Goal: Task Accomplishment & Management: Manage account settings

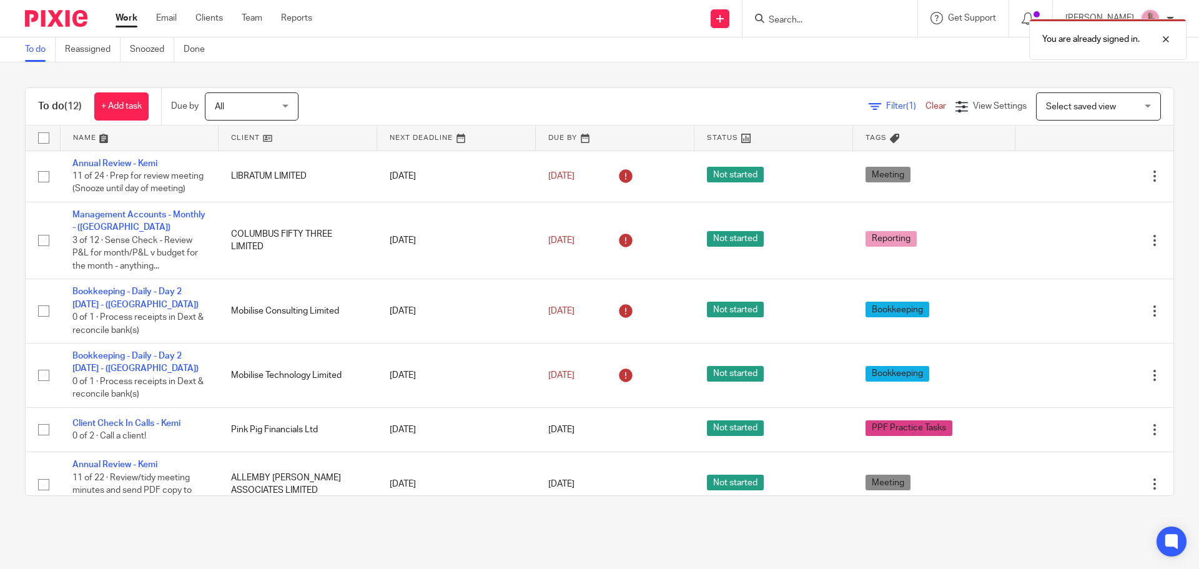
click at [808, 23] on div "You are already signed in." at bounding box center [893, 35] width 587 height 47
click at [1163, 43] on div at bounding box center [1157, 39] width 34 height 15
click at [853, 21] on input "Search" at bounding box center [824, 20] width 112 height 11
paste input "Maxine"
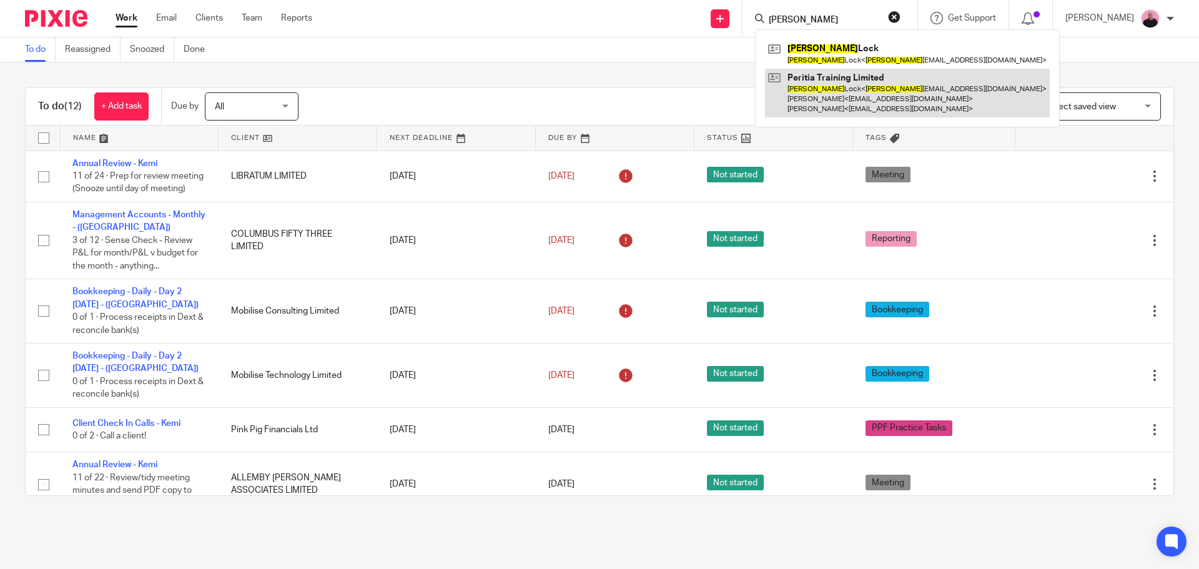
type input "Maxine"
click at [849, 84] on link at bounding box center [907, 93] width 285 height 49
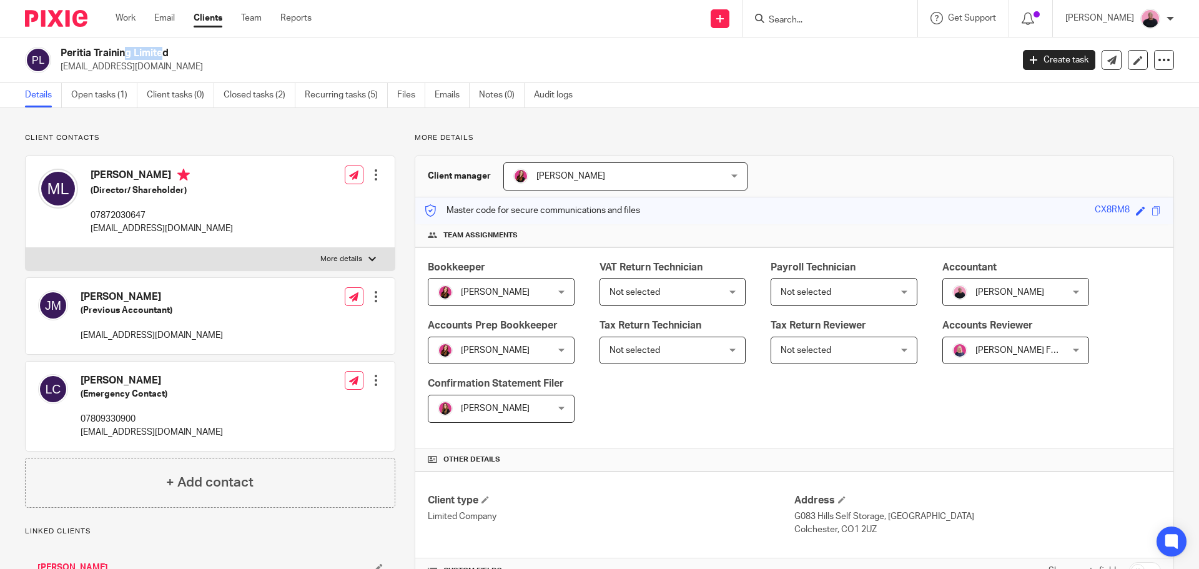
drag, startPoint x: 57, startPoint y: 53, endPoint x: 94, endPoint y: 50, distance: 36.4
click at [94, 50] on div "Peritia Training Limited maxinelock7@gmail.com" at bounding box center [514, 60] width 979 height 26
copy h2 "Peritia"
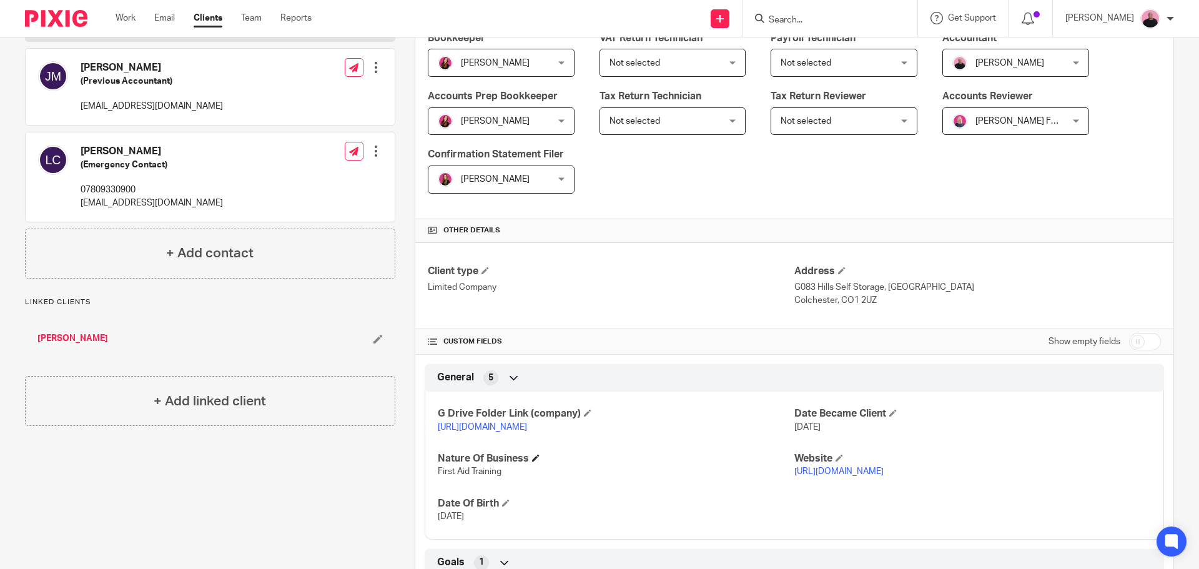
scroll to position [250, 0]
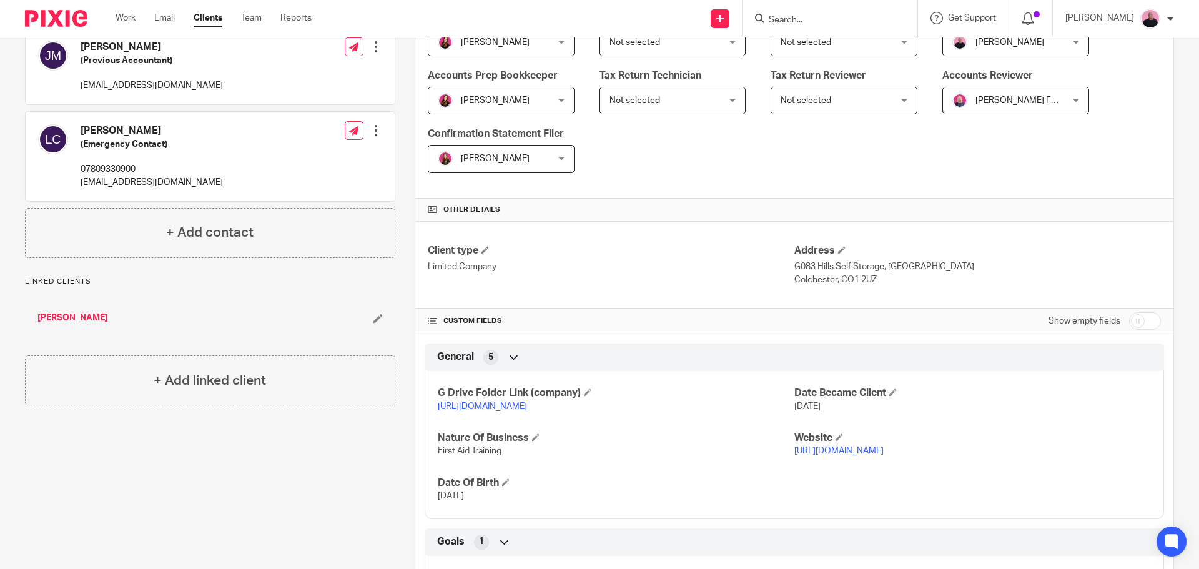
click at [849, 455] on link "https://www.peritiatraining.co.uk/" at bounding box center [838, 451] width 89 height 9
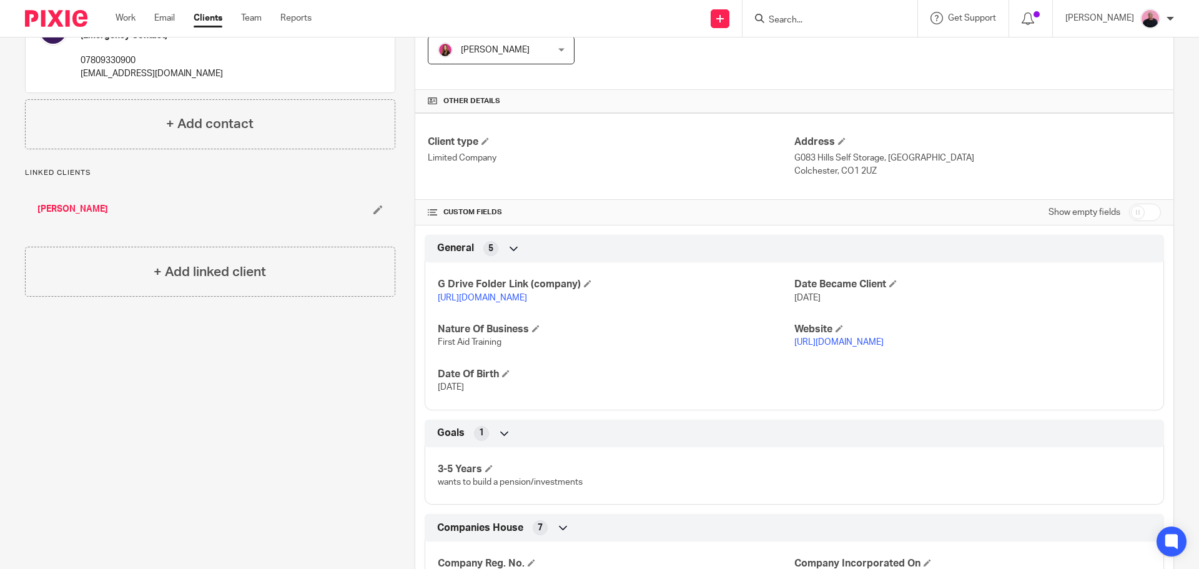
scroll to position [562, 0]
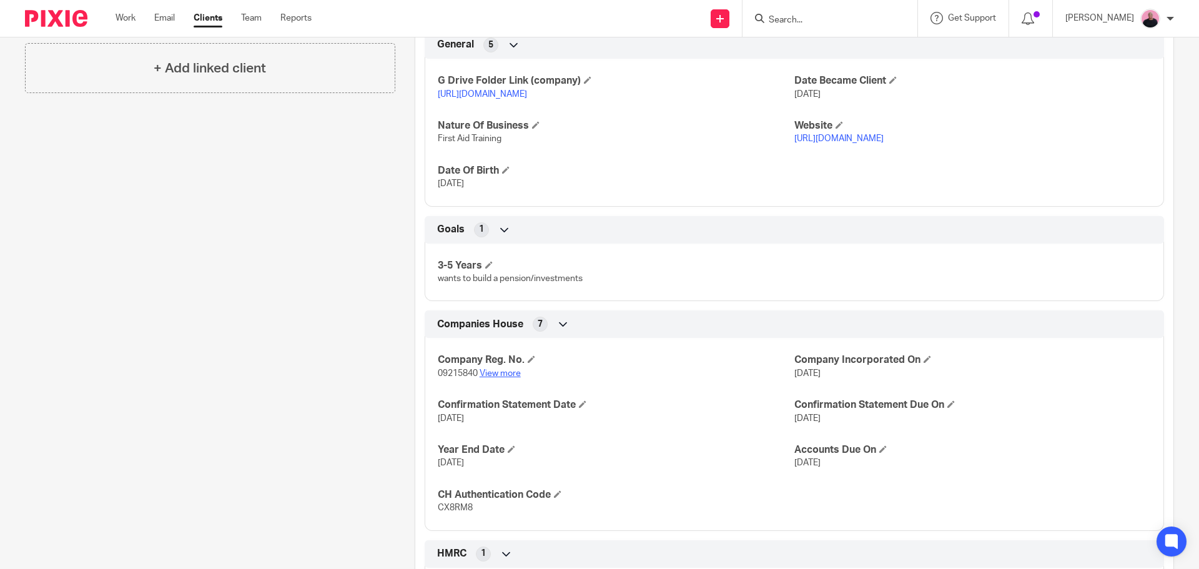
click at [511, 378] on link "View more" at bounding box center [500, 373] width 41 height 9
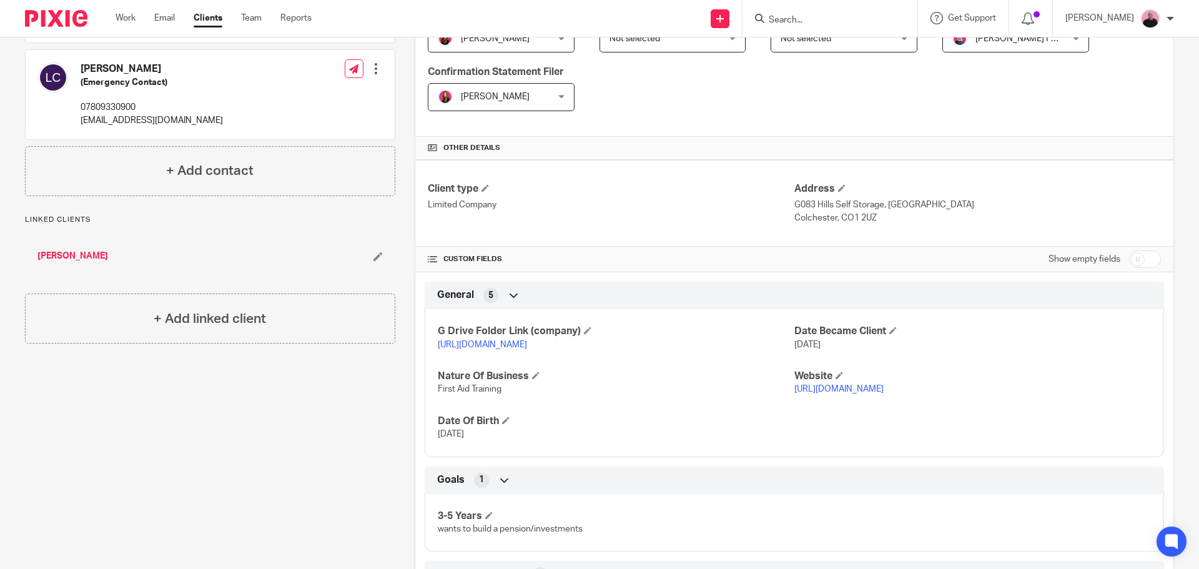
scroll to position [312, 0]
click at [475, 342] on link "https://drive.google.com/drive/folders/1t64F6fmaIjroxUeGk_w6A75oFZp6RnRX?usp=dr…" at bounding box center [482, 344] width 89 height 9
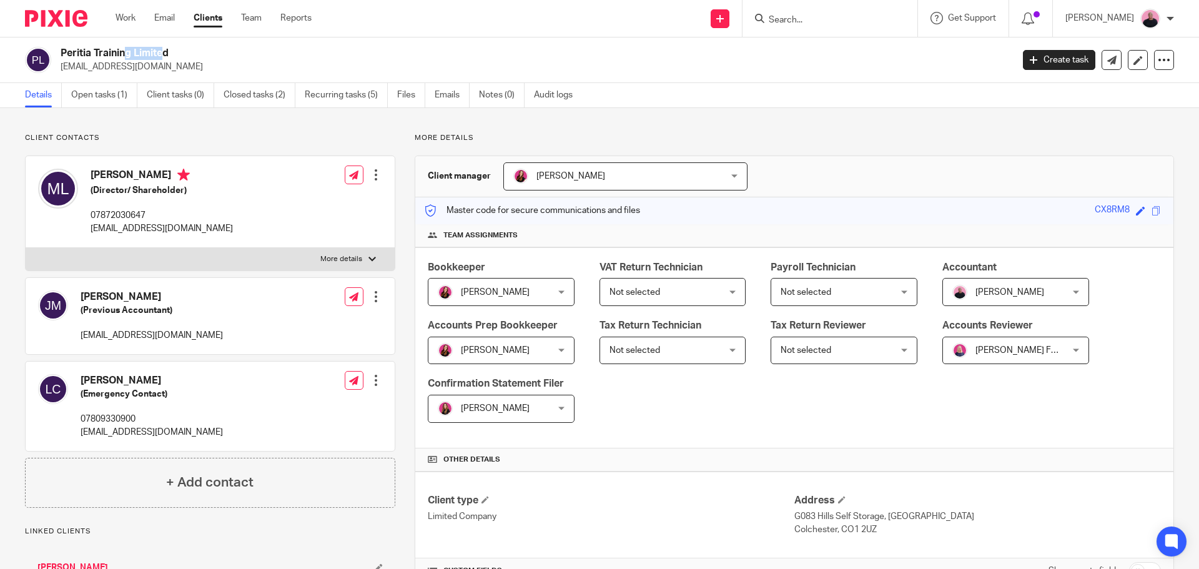
drag, startPoint x: 87, startPoint y: 176, endPoint x: 150, endPoint y: 172, distance: 63.2
click at [150, 172] on div "Maxine Lock (Director/ Shareholder) 07872030647 maxinelock7@gmail.com" at bounding box center [135, 201] width 195 height 79
copy h4 "Maxine Lock"
click at [124, 18] on link "Work" at bounding box center [126, 18] width 20 height 12
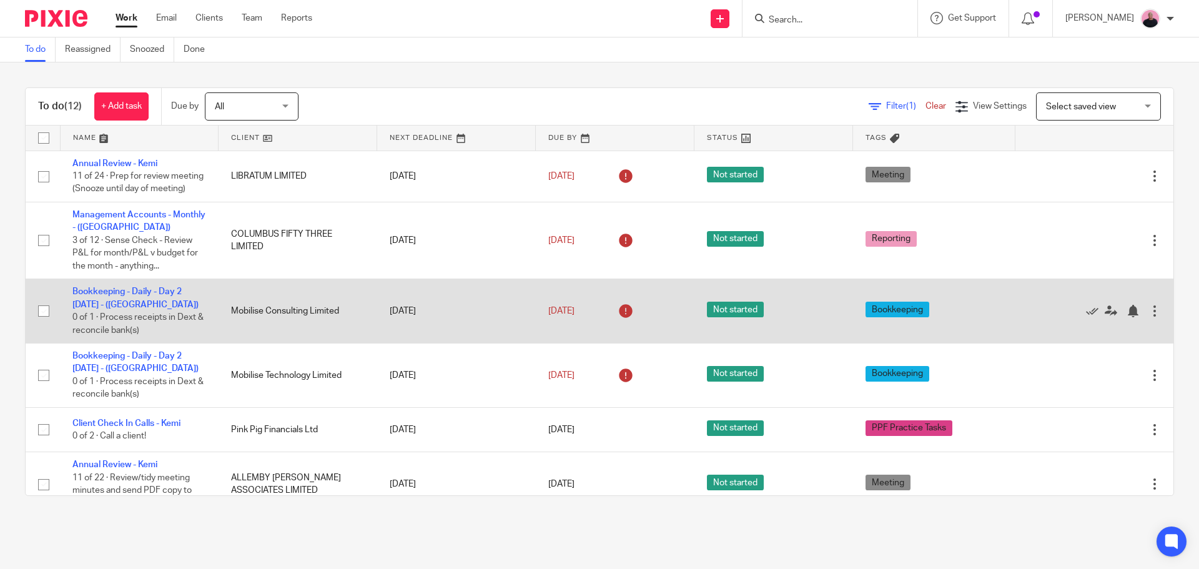
click at [116, 312] on td "Bookkeeping - Daily - Day 2 Tuesday - (Mobilise) 0 of 1 · Process receipts in D…" at bounding box center [139, 311] width 159 height 64
click at [119, 304] on link "Bookkeeping - Daily - Day 2 [DATE] - ([GEOGRAPHIC_DATA])" at bounding box center [135, 297] width 126 height 21
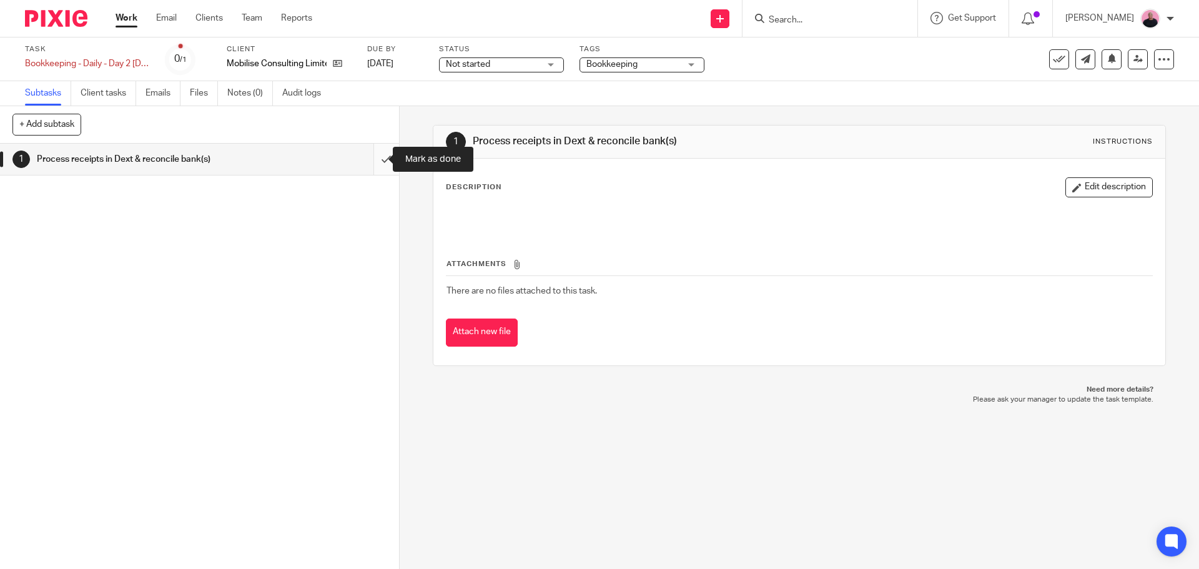
click at [373, 162] on input "submit" at bounding box center [199, 159] width 399 height 31
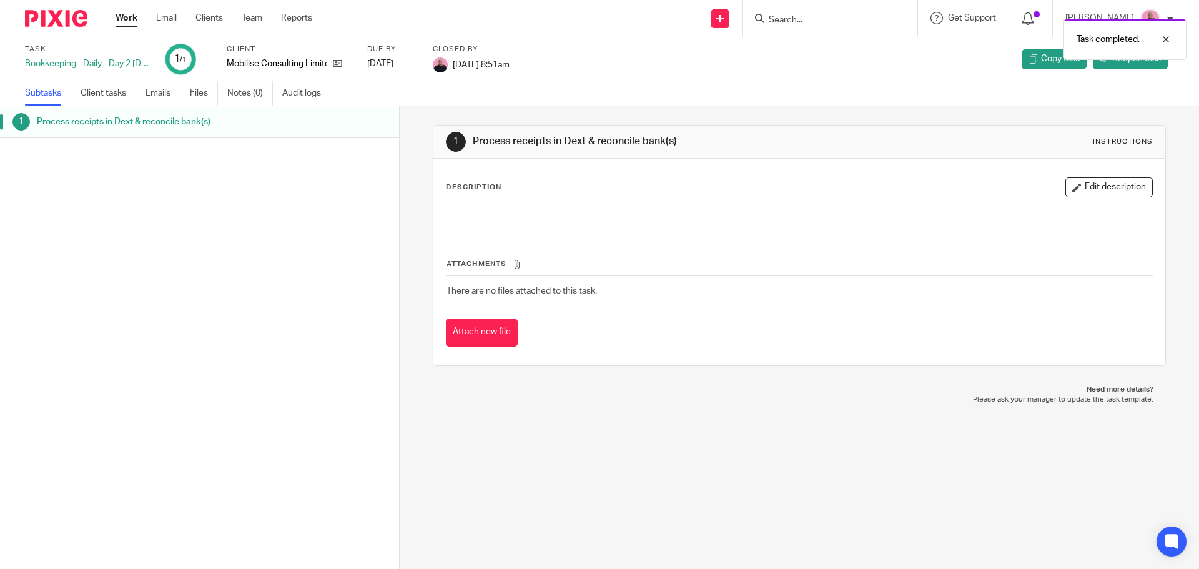
click at [117, 16] on link "Work" at bounding box center [127, 18] width 22 height 12
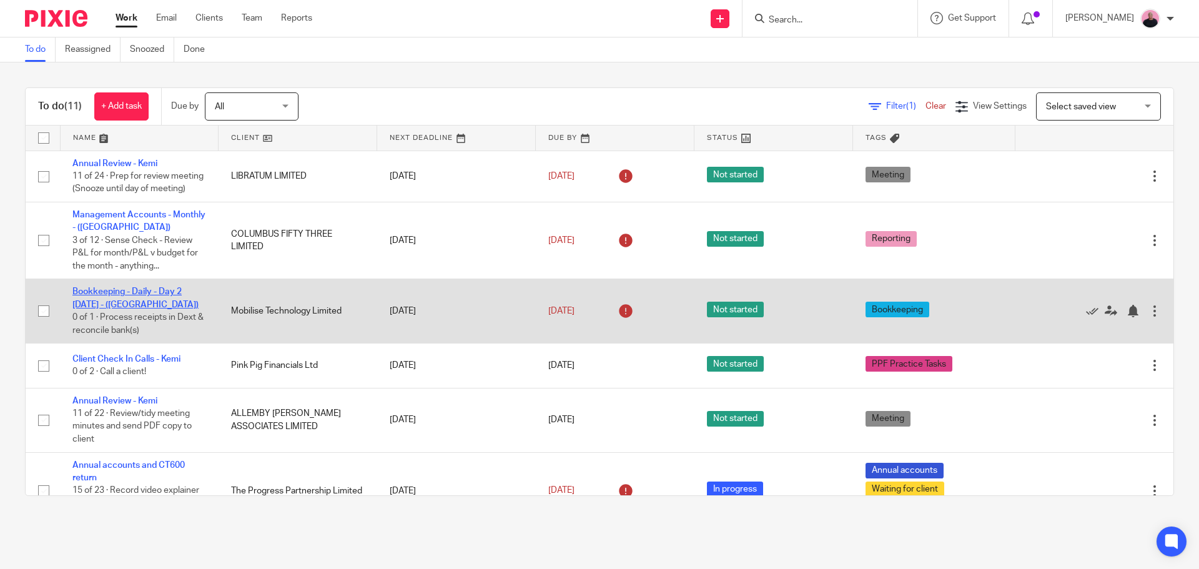
click at [137, 305] on link "Bookkeeping - Daily - Day 2 [DATE] - ([GEOGRAPHIC_DATA])" at bounding box center [135, 297] width 126 height 21
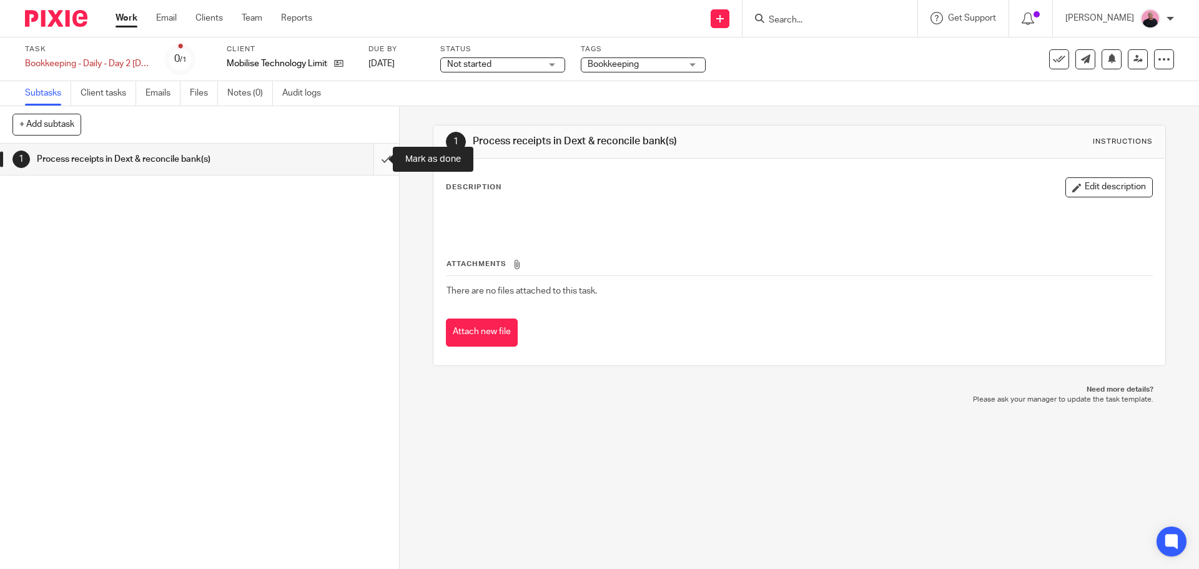
click at [372, 158] on input "submit" at bounding box center [199, 159] width 399 height 31
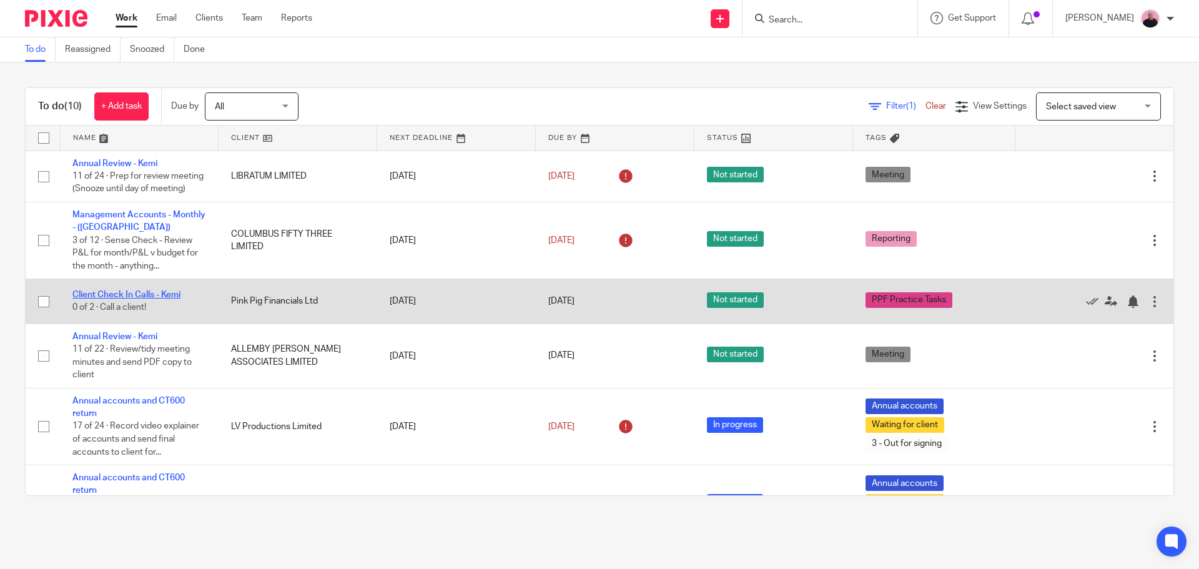
click at [114, 299] on link "Client Check In Calls - Kemi" at bounding box center [126, 294] width 108 height 9
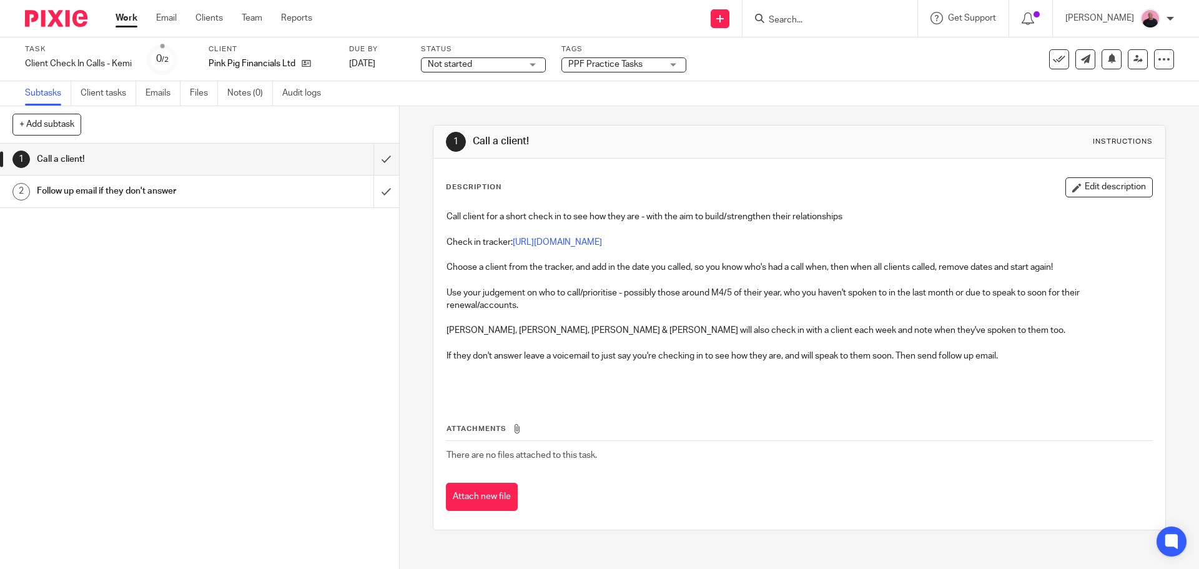
click at [535, 62] on div "Not started Not started" at bounding box center [483, 64] width 125 height 15
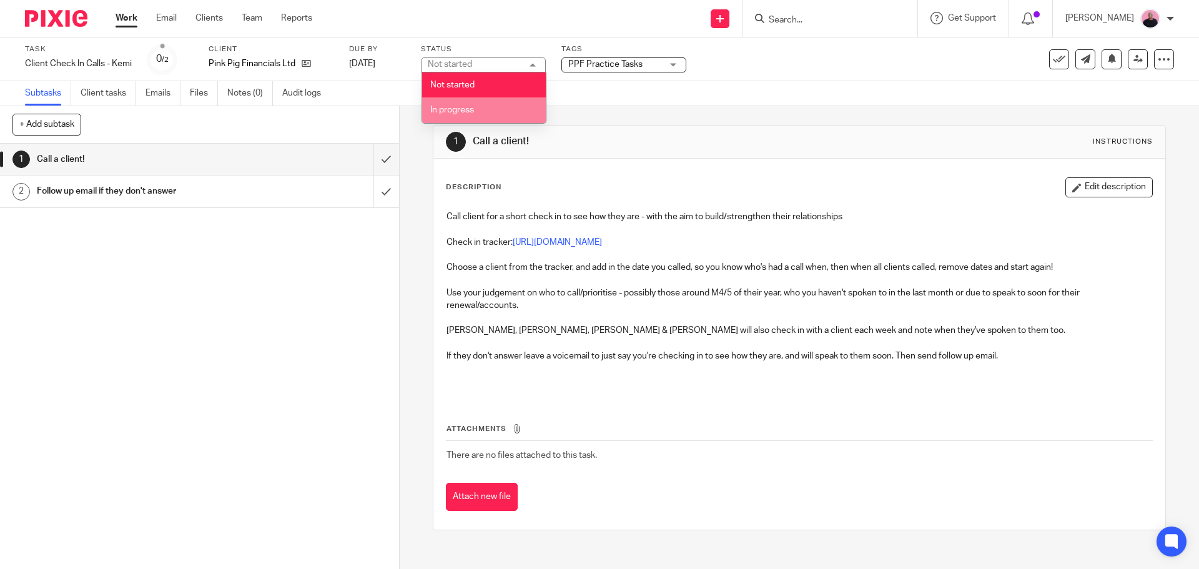
click at [463, 109] on span "In progress" at bounding box center [452, 110] width 44 height 9
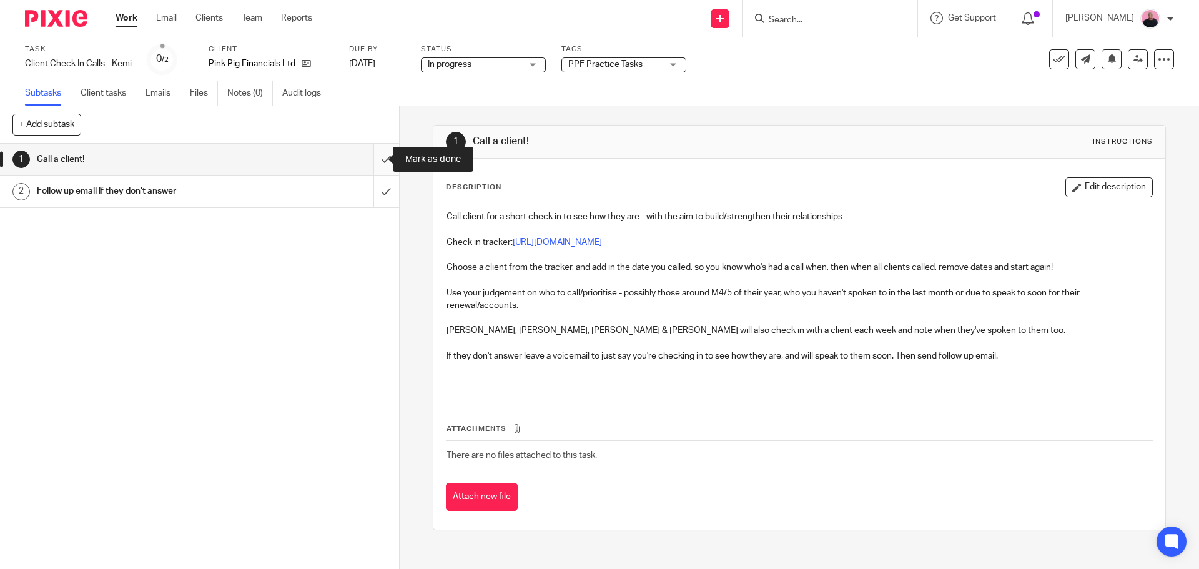
click at [372, 162] on input "submit" at bounding box center [199, 159] width 399 height 31
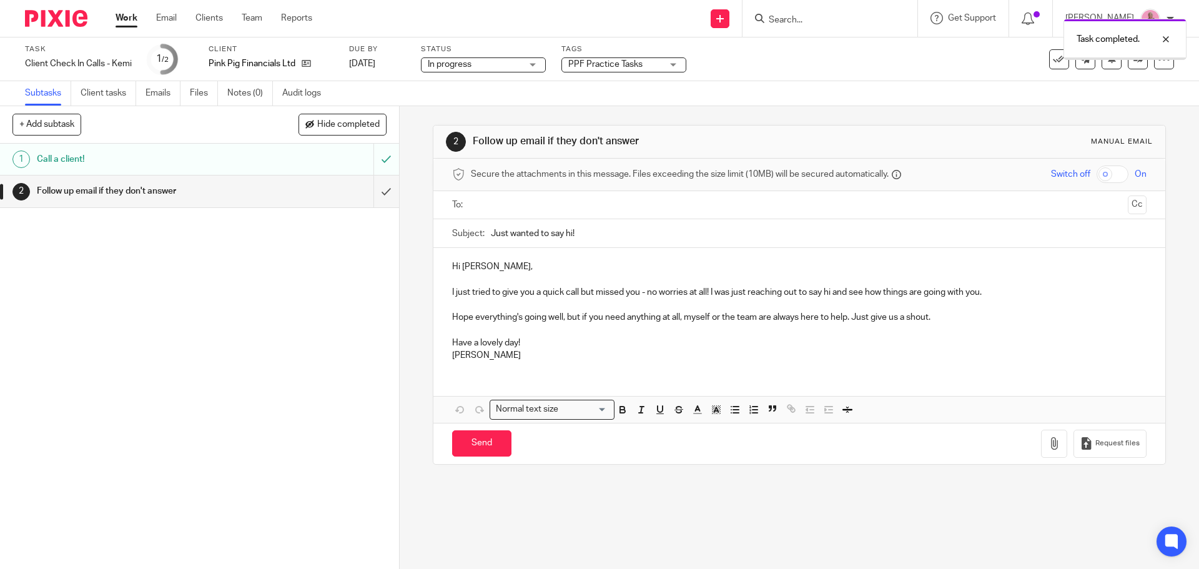
click at [372, 192] on input "submit" at bounding box center [199, 190] width 399 height 31
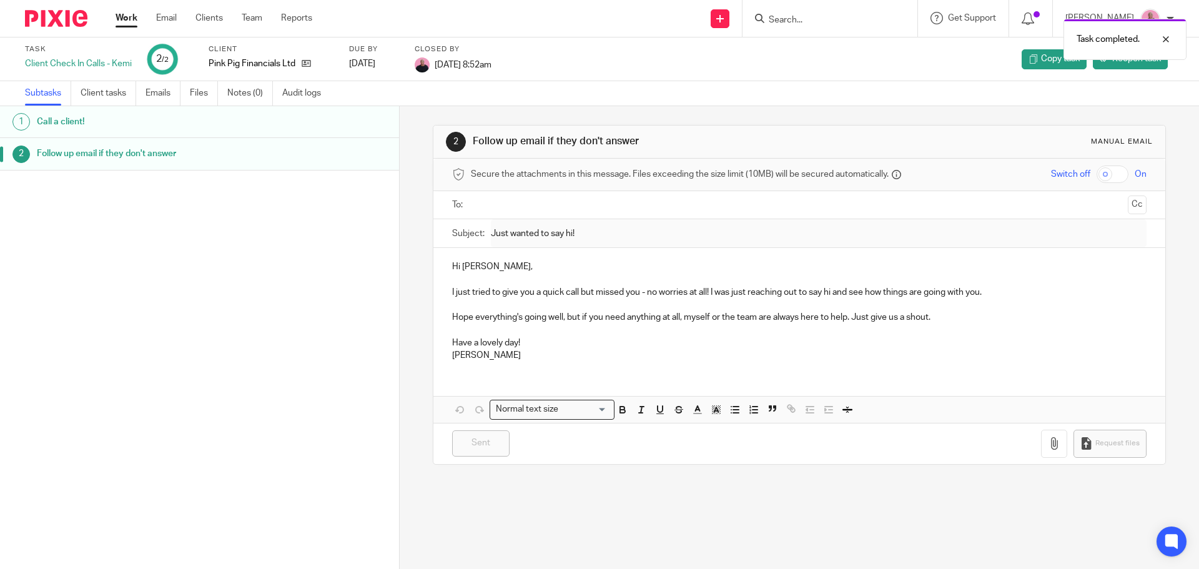
click at [125, 20] on link "Work" at bounding box center [127, 18] width 22 height 12
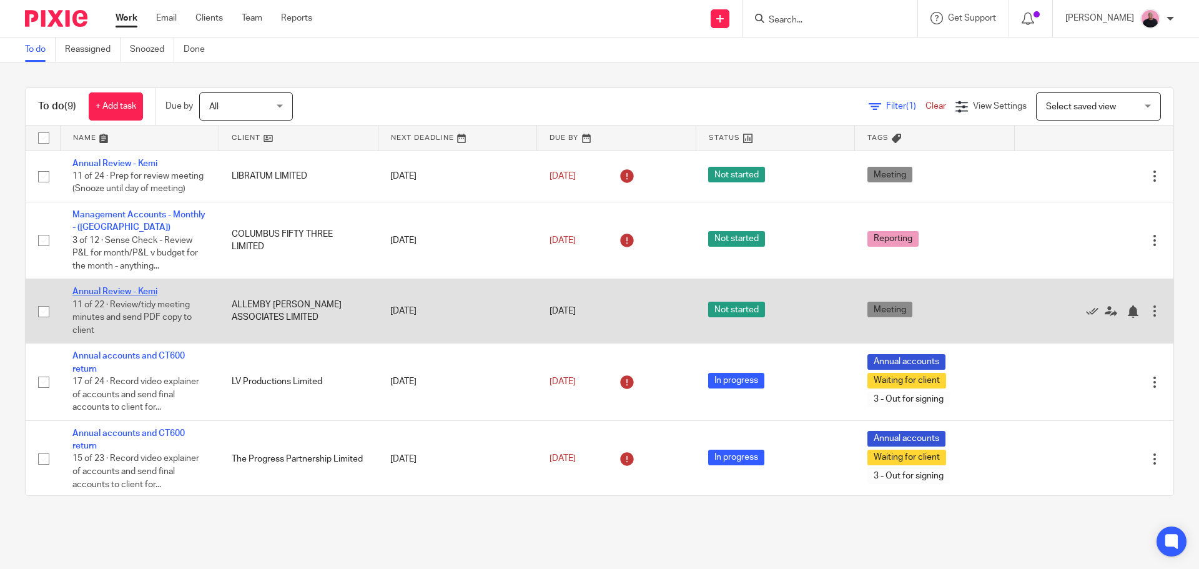
click at [131, 296] on link "Annual Review - Kemi" at bounding box center [114, 291] width 85 height 9
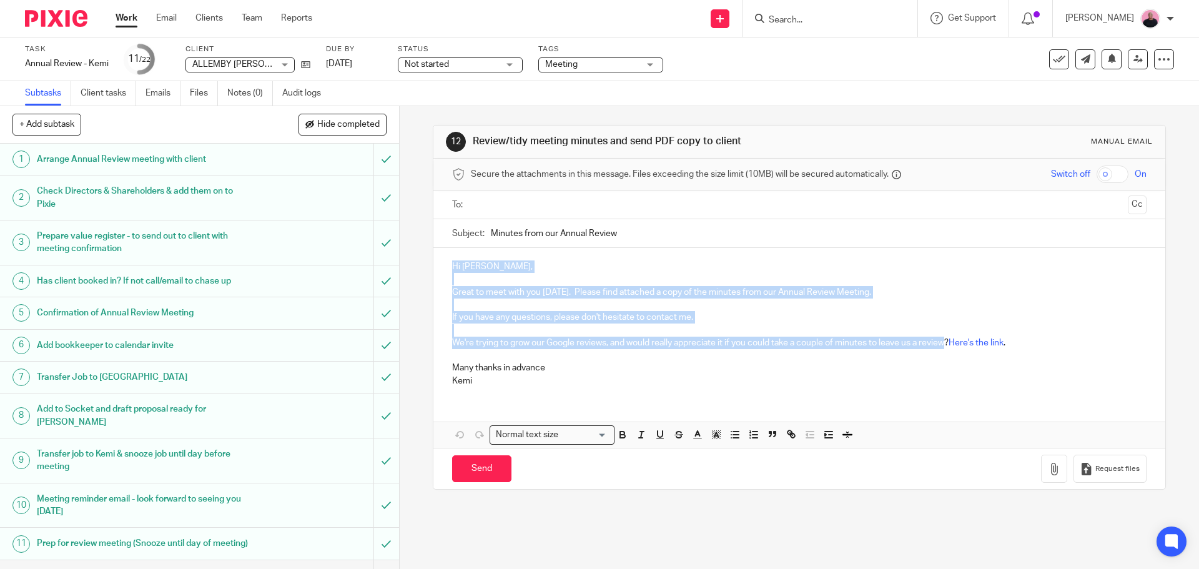
drag, startPoint x: 446, startPoint y: 261, endPoint x: 946, endPoint y: 340, distance: 505.8
click at [946, 340] on div "Hi [PERSON_NAME], Great to meet with you [DATE]. Please find attached a copy of…" at bounding box center [798, 322] width 731 height 149
copy div "Hi Johnny, Great to meet with you today. Please find attached a copy of the min…"
click at [536, 282] on p at bounding box center [799, 279] width 694 height 12
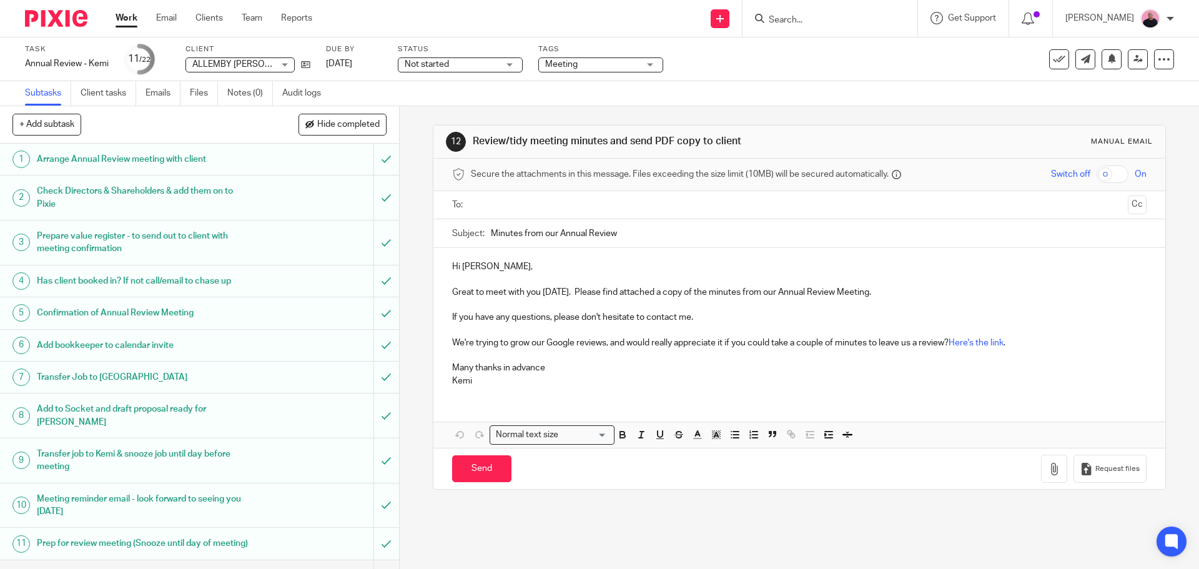
click at [454, 292] on p "Great to meet with you today. Please find attached a copy of the minutes from o…" at bounding box center [799, 292] width 694 height 12
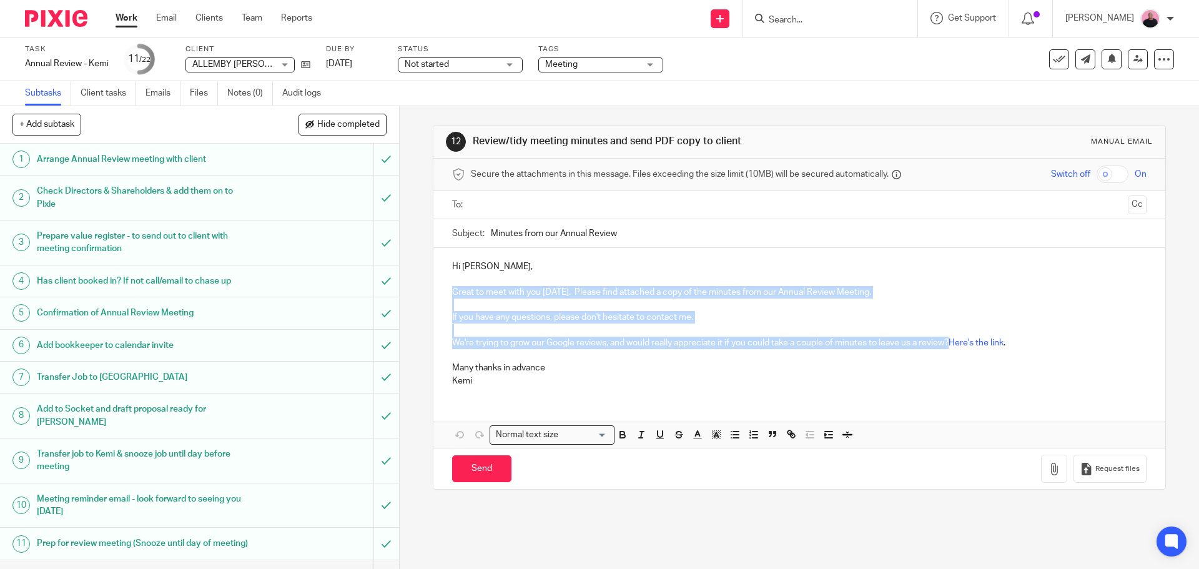
drag, startPoint x: 448, startPoint y: 289, endPoint x: 949, endPoint y: 342, distance: 503.6
click at [949, 342] on div "Hi Johnny, Great to meet with you today. Please find attached a copy of the min…" at bounding box center [798, 322] width 731 height 149
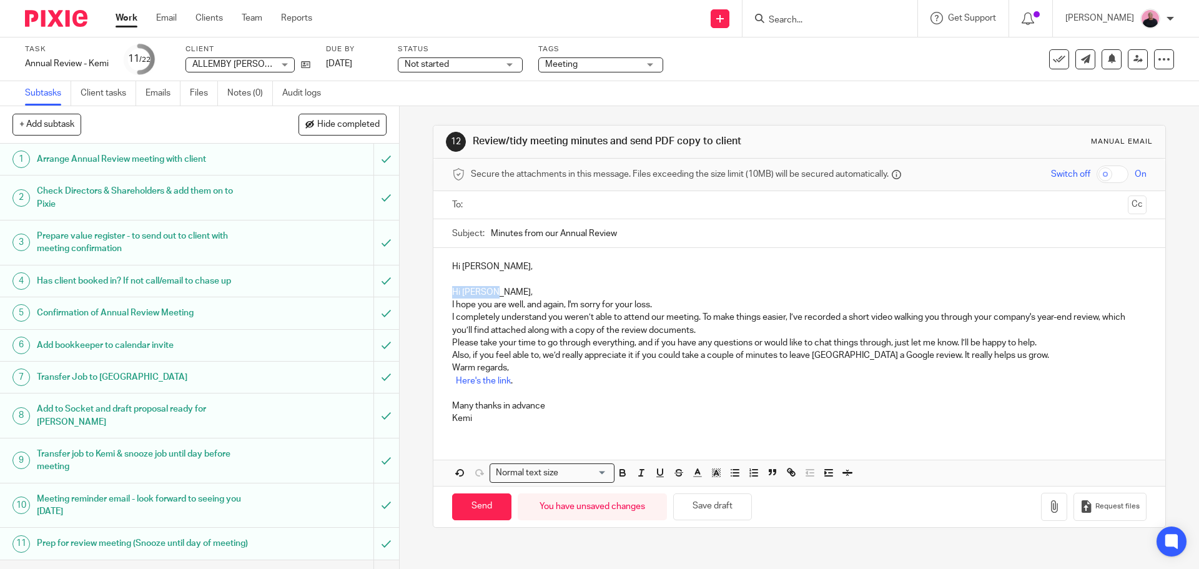
drag, startPoint x: 480, startPoint y: 289, endPoint x: 419, endPoint y: 290, distance: 61.2
click at [419, 290] on div "12 Review/tidy meeting minutes and send PDF copy to client Manual email Secure …" at bounding box center [799, 337] width 799 height 463
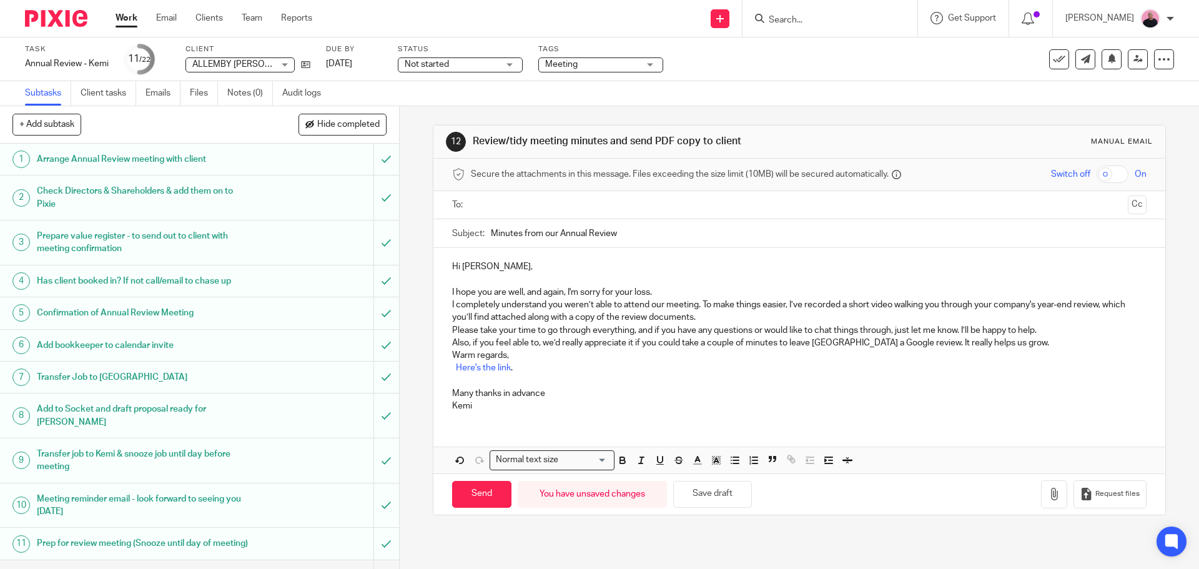
click at [675, 292] on p "I hope you are well, and again, I'm sorry for your loss." at bounding box center [799, 292] width 694 height 12
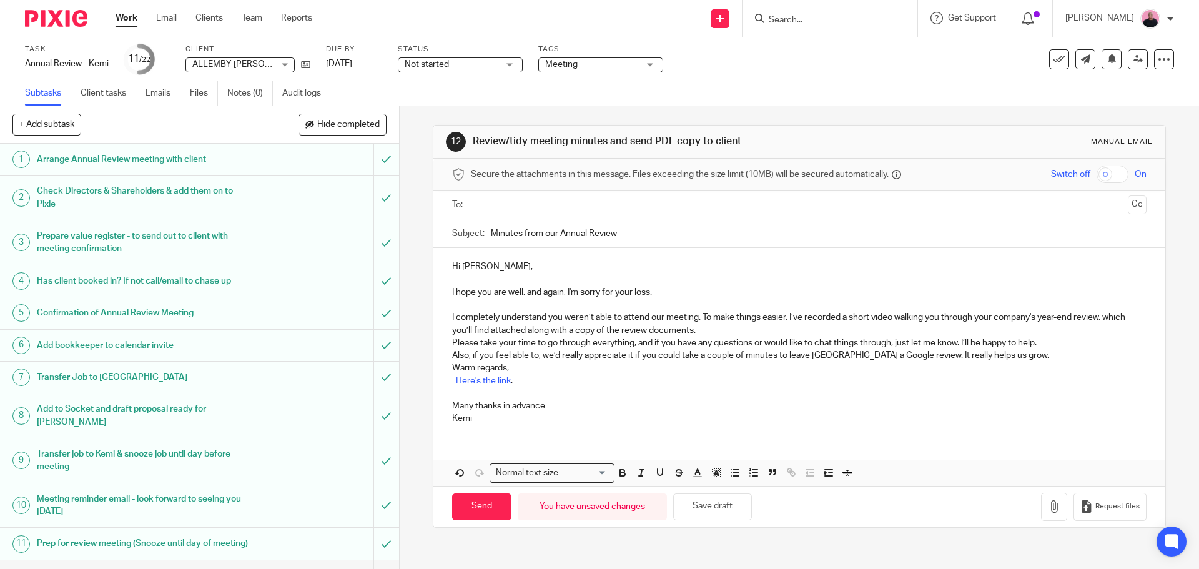
click at [723, 330] on p "I completely understand you weren’t able to attend our meeting. To make things …" at bounding box center [799, 324] width 694 height 26
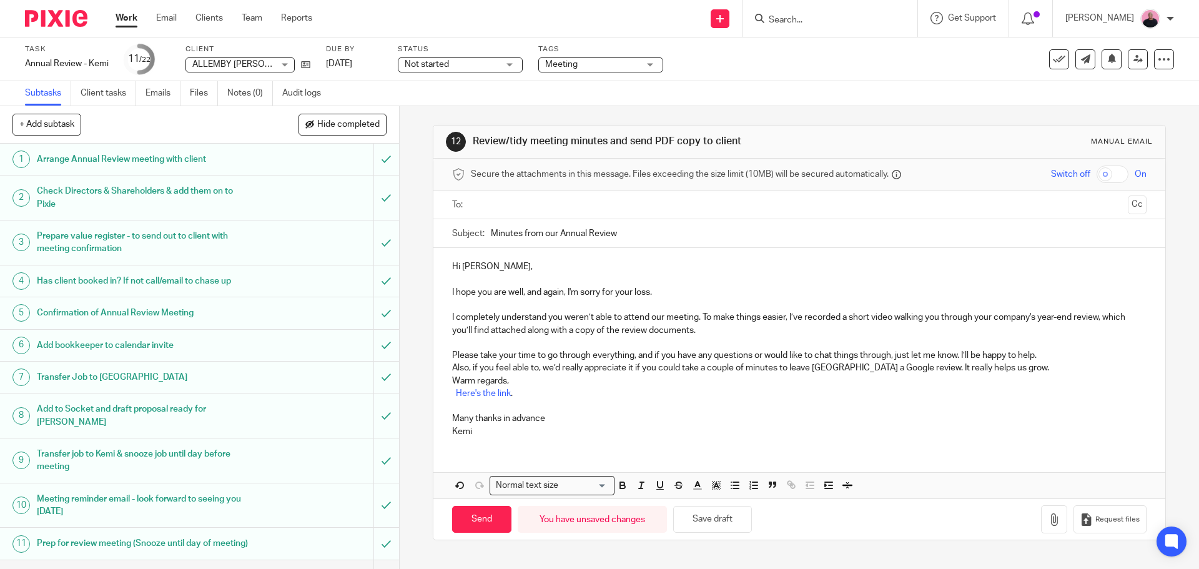
click at [1055, 353] on p "Please take your time to go through everything, and if you have any questions o…" at bounding box center [799, 355] width 694 height 12
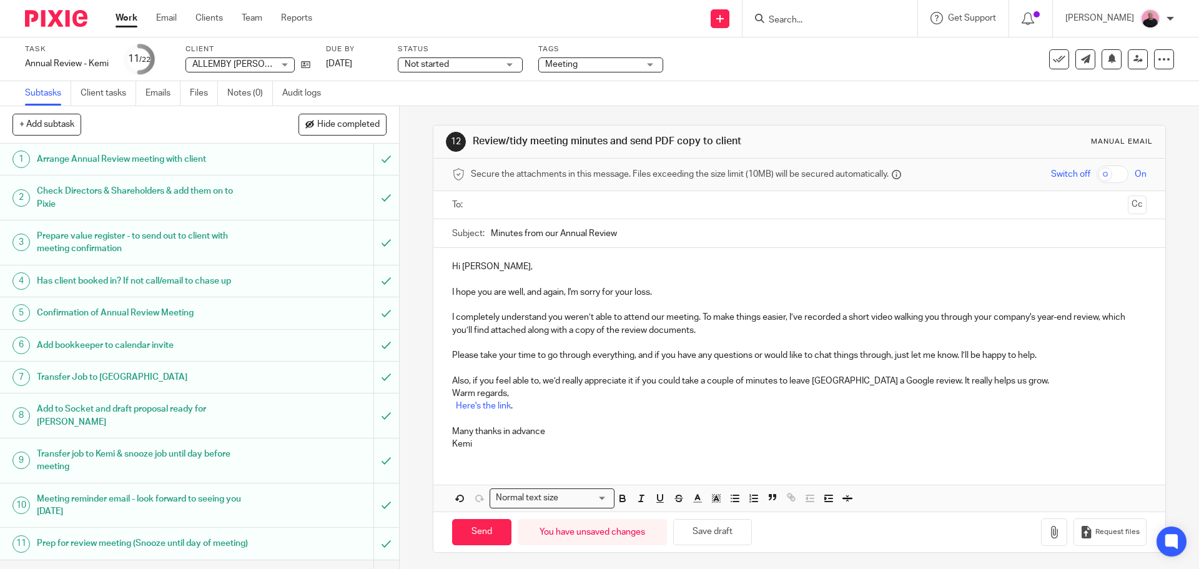
click at [995, 383] on p "Also, if you feel able to, we’d really appreciate it if you could take a couple…" at bounding box center [799, 381] width 694 height 12
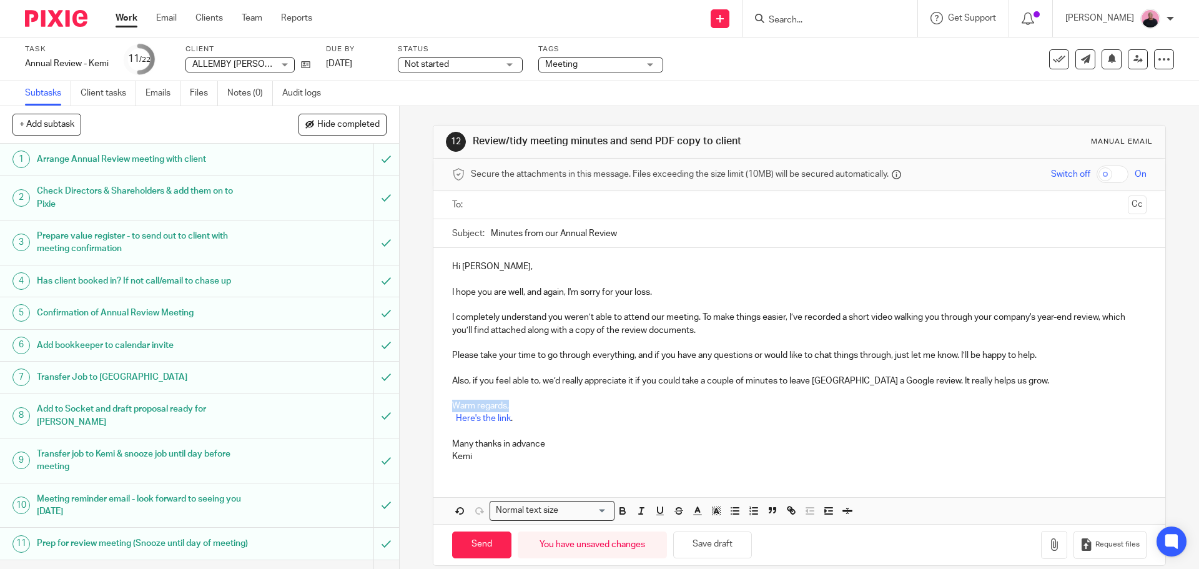
drag, startPoint x: 451, startPoint y: 405, endPoint x: 426, endPoint y: 405, distance: 25.0
click at [426, 405] on div "12 Review/tidy meeting minutes and send PDF copy to client Manual email Secure …" at bounding box center [799, 337] width 799 height 463
click at [555, 447] on p "Many thanks in advance" at bounding box center [799, 444] width 694 height 12
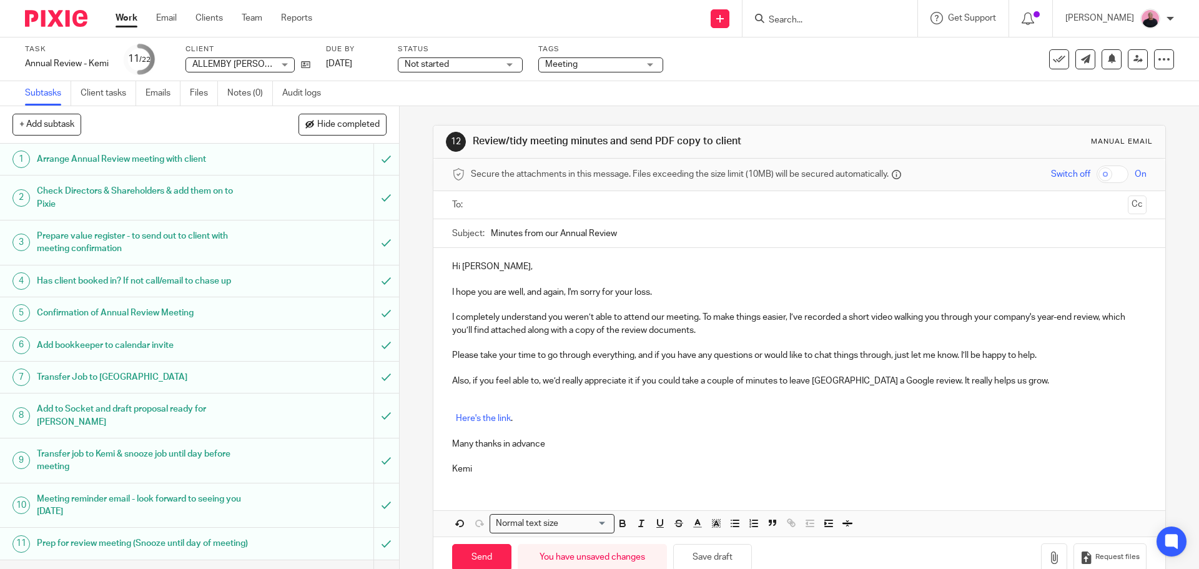
click at [704, 335] on p "I completely understand you weren’t able to attend our meeting. To make things …" at bounding box center [799, 324] width 694 height 26
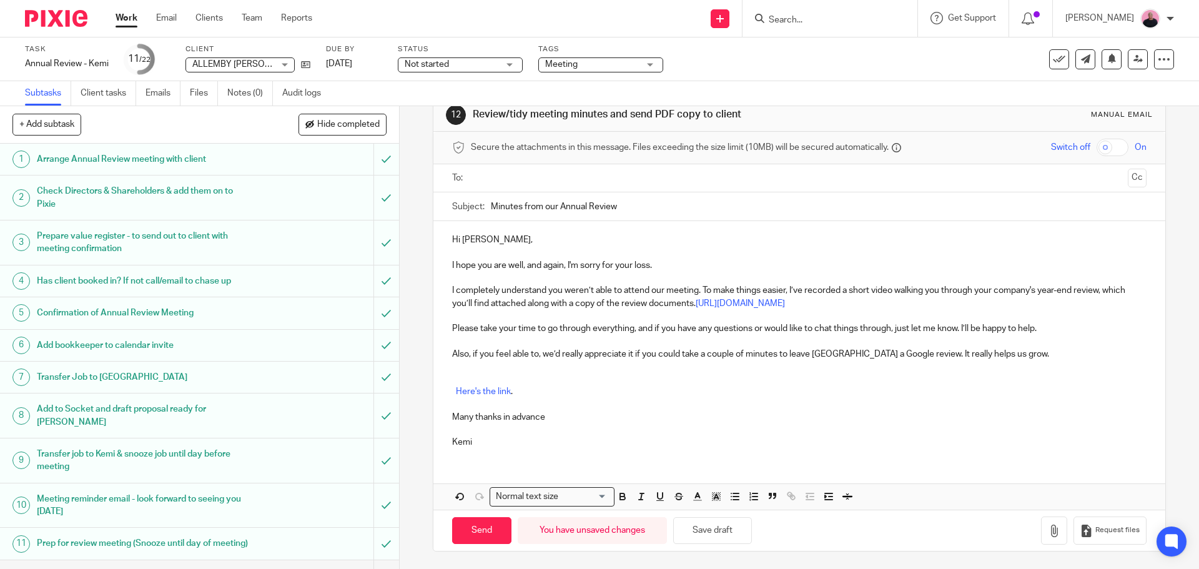
scroll to position [41, 0]
click at [1048, 530] on icon "button" at bounding box center [1054, 529] width 12 height 12
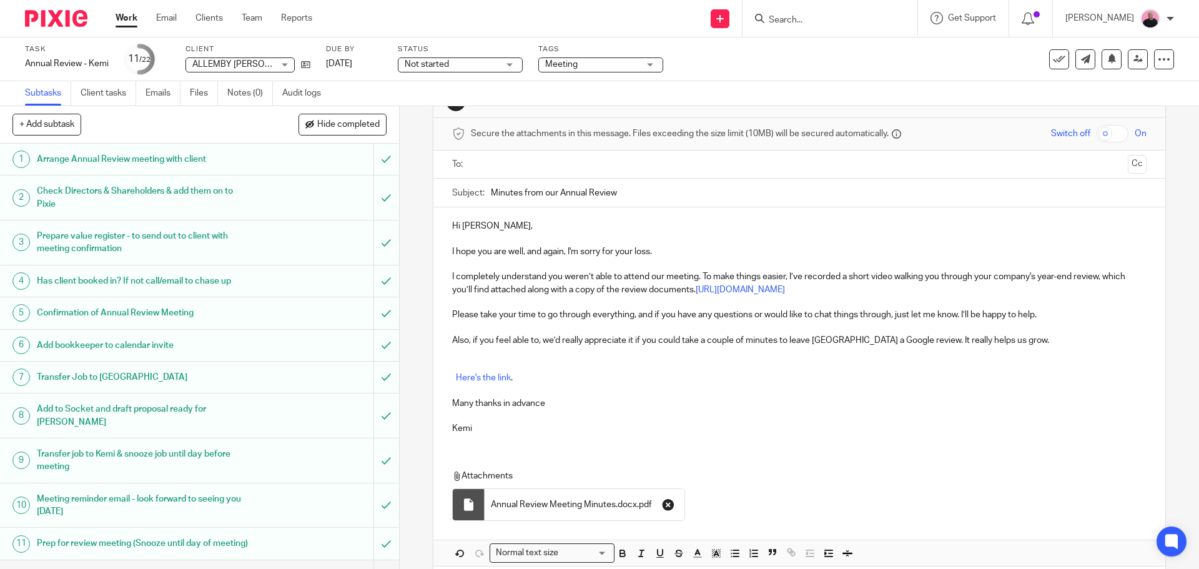
click at [662, 511] on icon "button" at bounding box center [668, 504] width 12 height 12
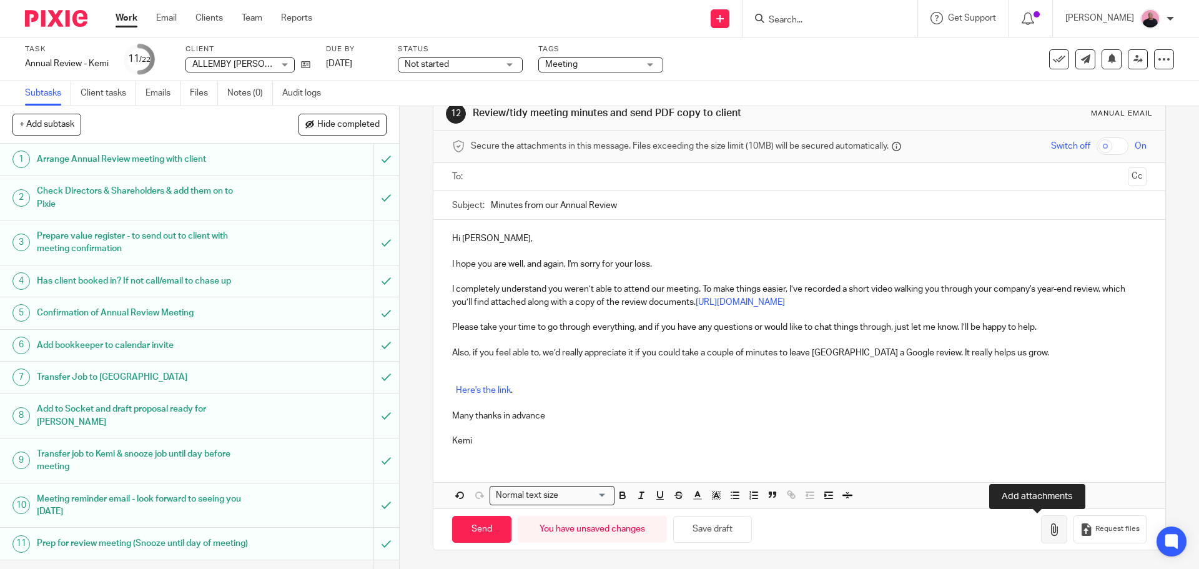
click at [1048, 531] on icon "button" at bounding box center [1054, 529] width 12 height 12
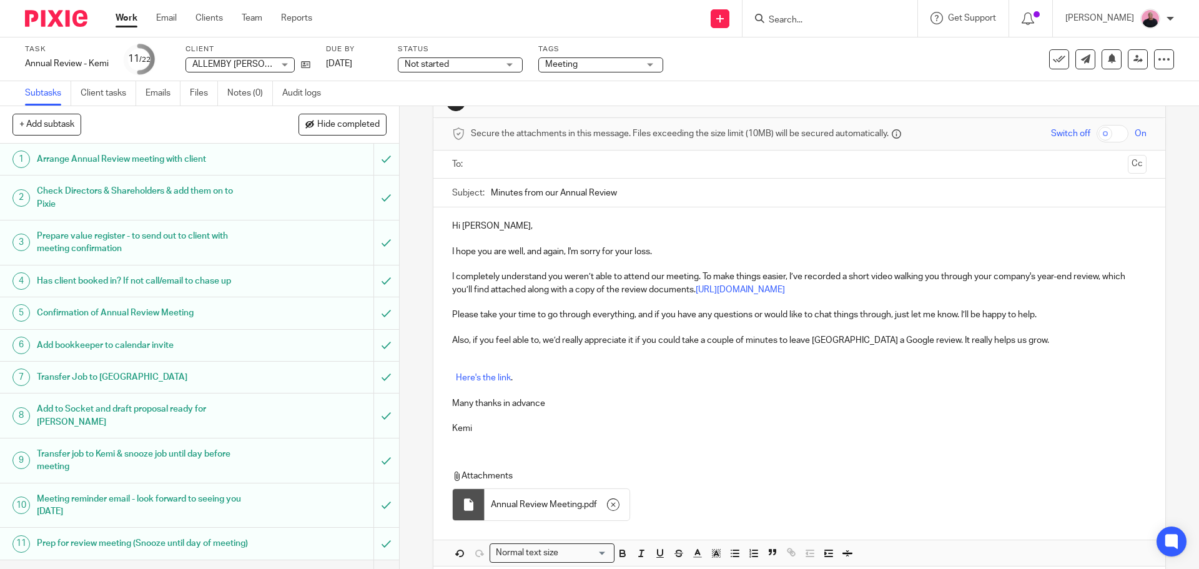
click at [515, 169] on input "text" at bounding box center [798, 164] width 647 height 14
click at [724, 412] on p "Many thanks in advance" at bounding box center [799, 406] width 694 height 12
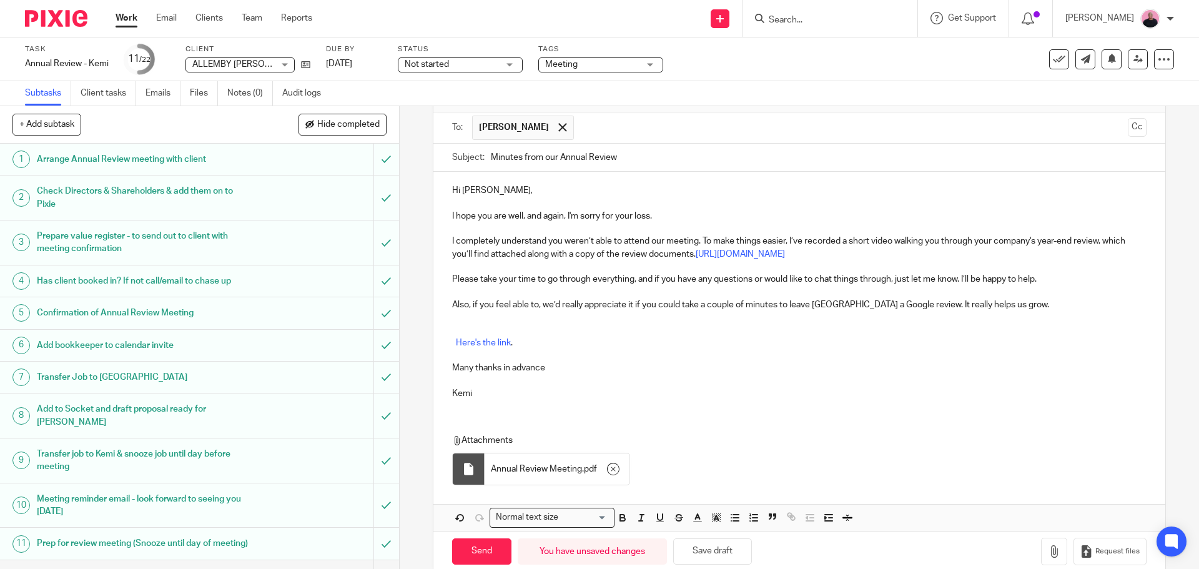
scroll to position [114, 0]
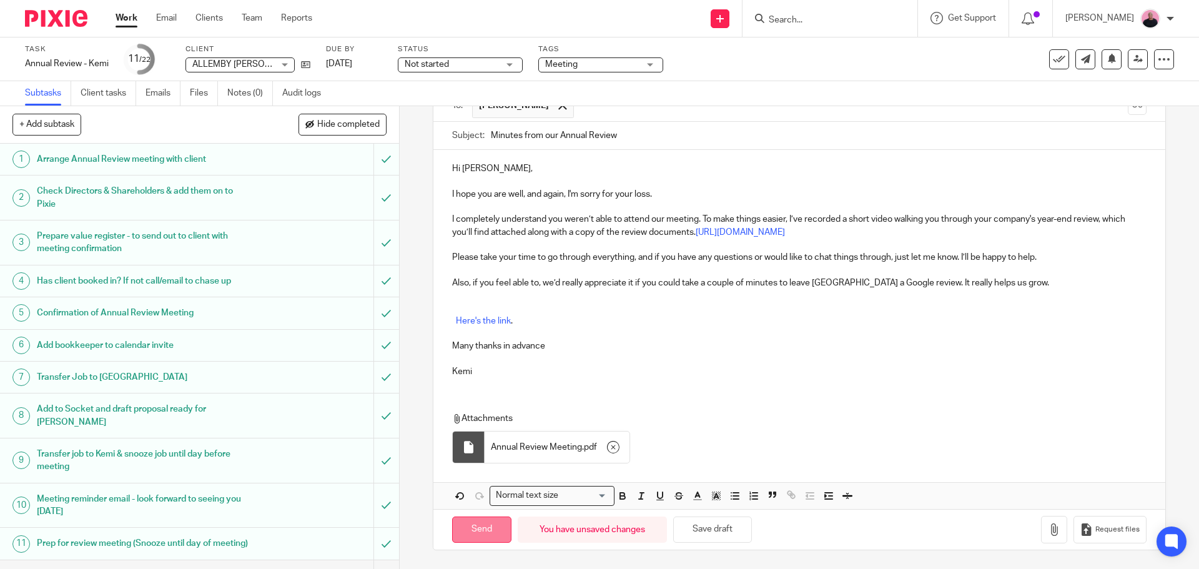
click at [484, 535] on input "Send" at bounding box center [481, 529] width 59 height 27
type input "Sent"
click at [513, 61] on div "Not started Not started" at bounding box center [460, 64] width 125 height 15
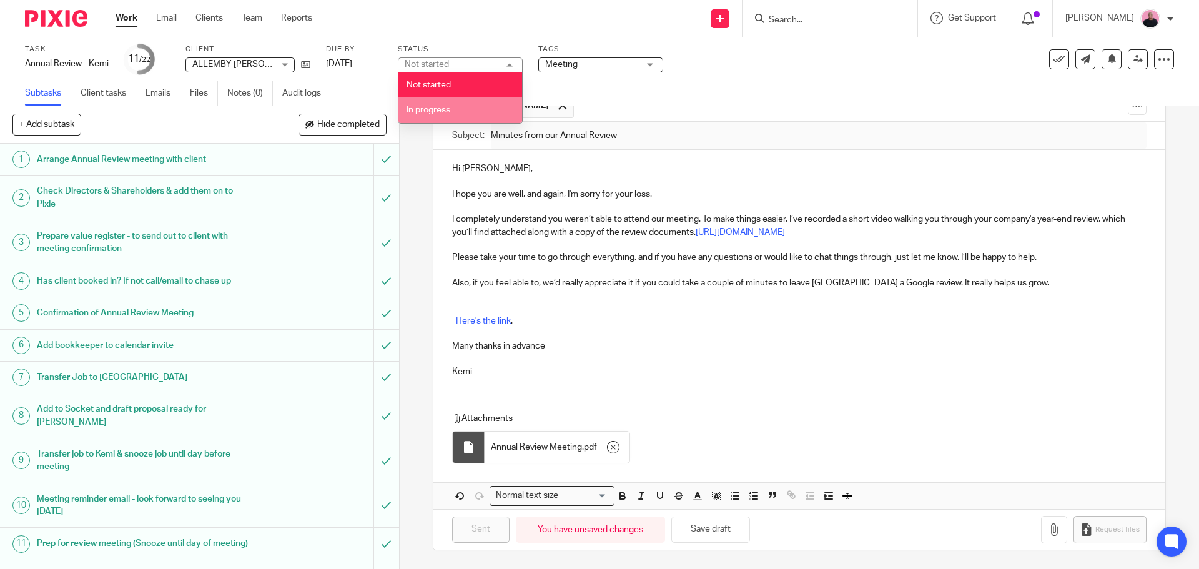
click at [457, 104] on li "In progress" at bounding box center [460, 110] width 124 height 26
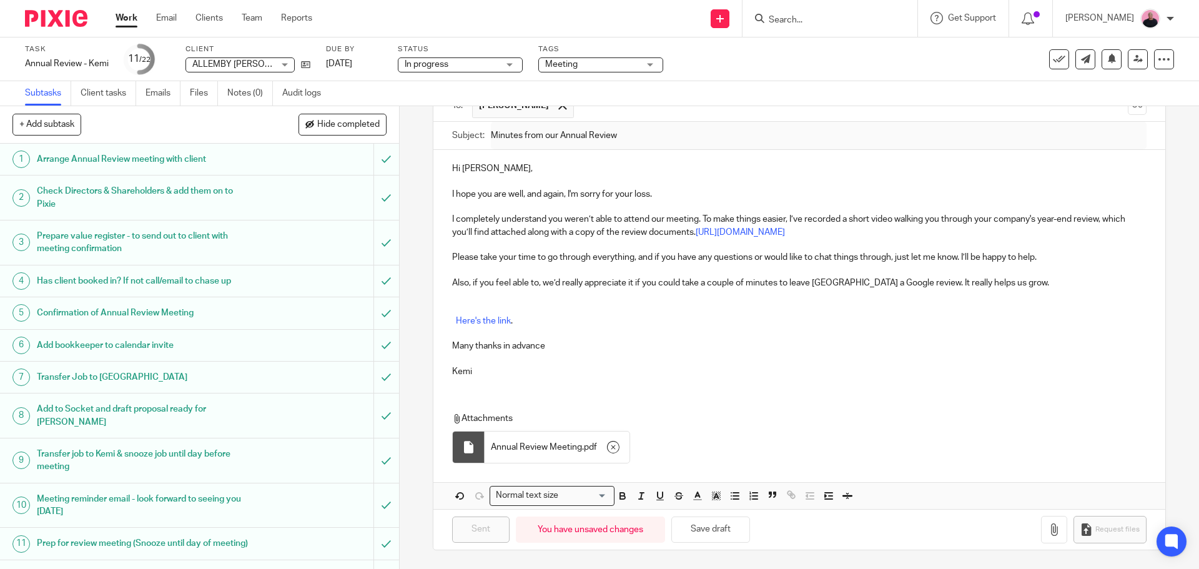
click at [788, 367] on p "Kemi" at bounding box center [799, 371] width 694 height 12
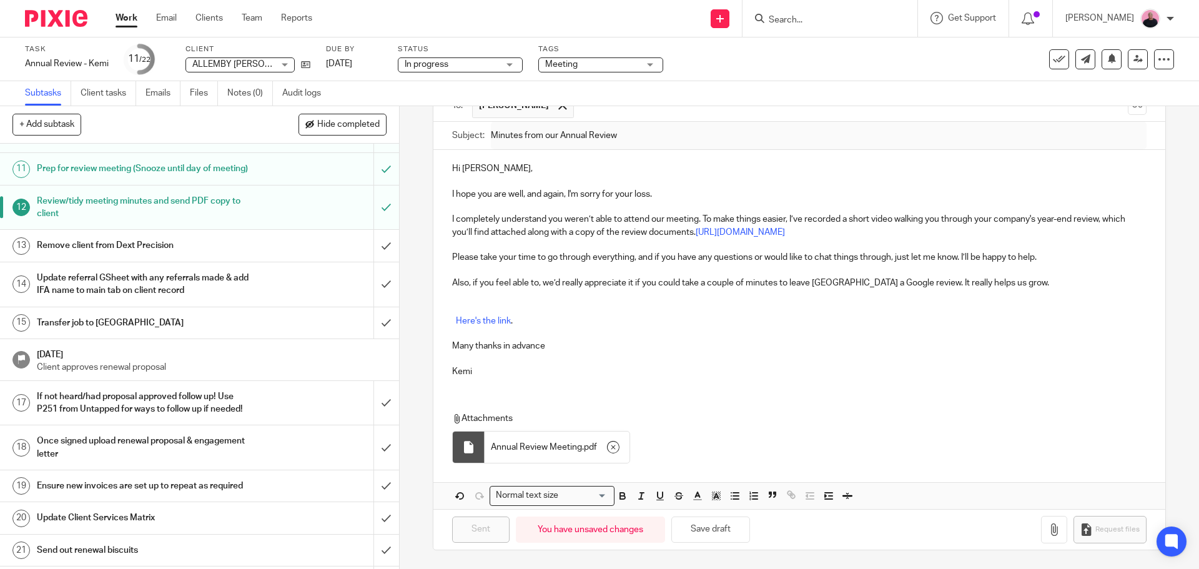
click at [636, 369] on p "Kemi" at bounding box center [799, 371] width 694 height 12
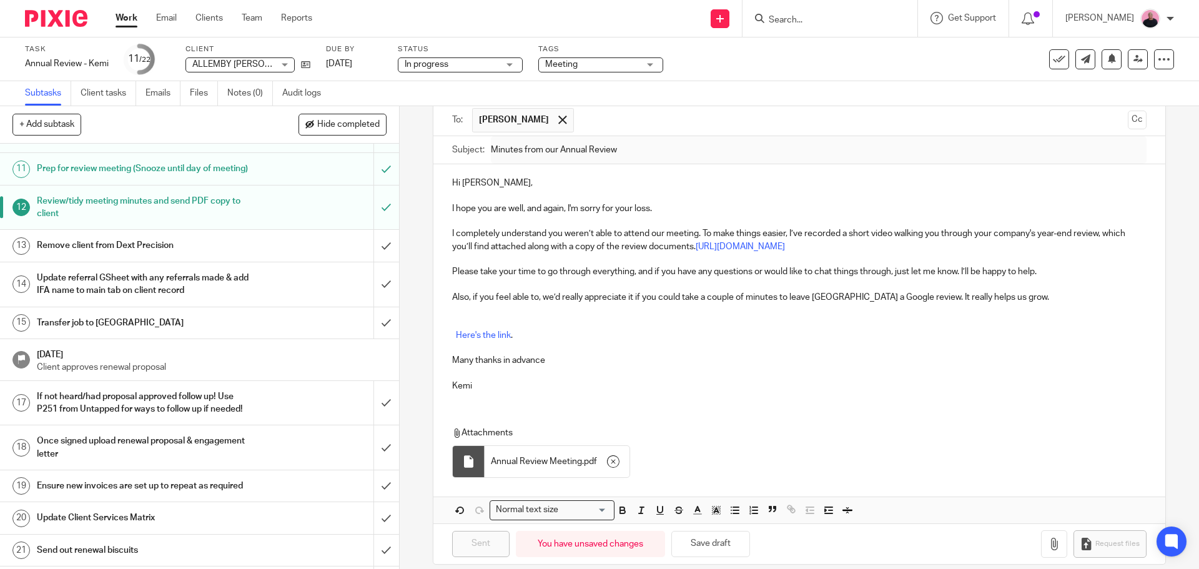
scroll to position [114, 0]
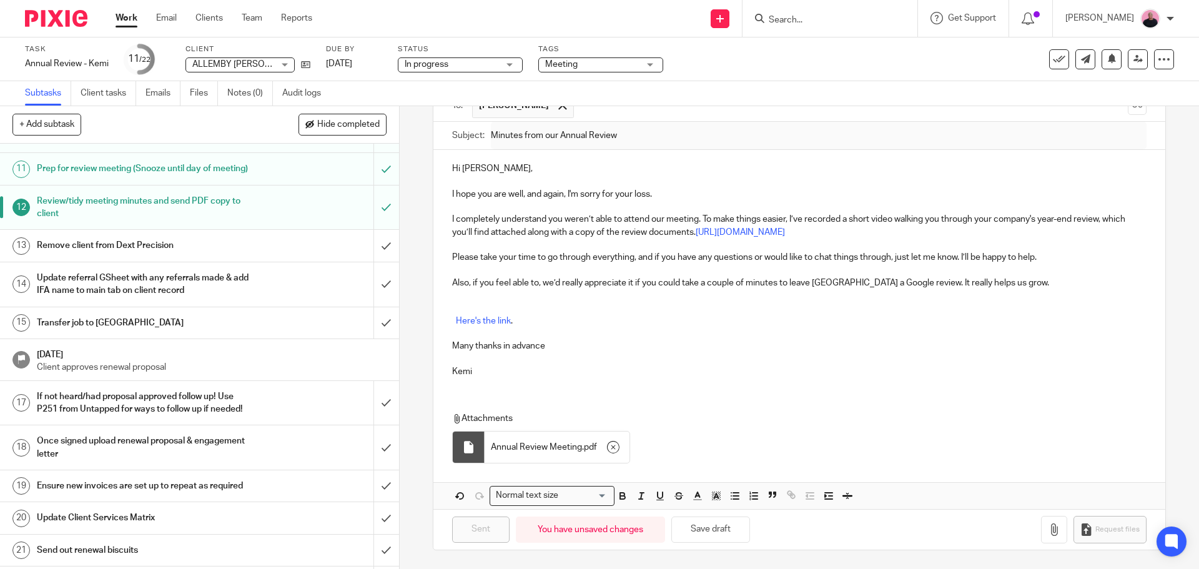
click at [647, 394] on div "Hi Johnny, I hope you are well, and again, I'm sorry for your loss. I completel…" at bounding box center [798, 329] width 731 height 358
click at [758, 413] on p "Attachments" at bounding box center [787, 418] width 671 height 12
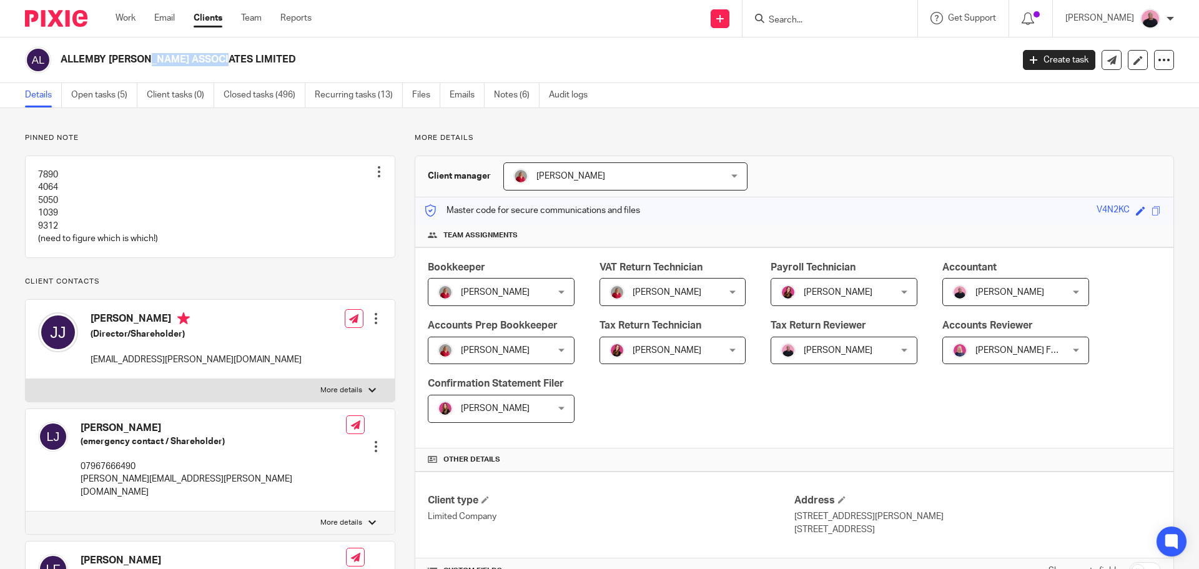
drag, startPoint x: 63, startPoint y: 59, endPoint x: 111, endPoint y: 62, distance: 48.2
click at [138, 55] on h2 "ALLEMBY [PERSON_NAME] ASSOCIATES LIMITED" at bounding box center [438, 59] width 755 height 13
copy h2 "ALLEMBY HUNT"
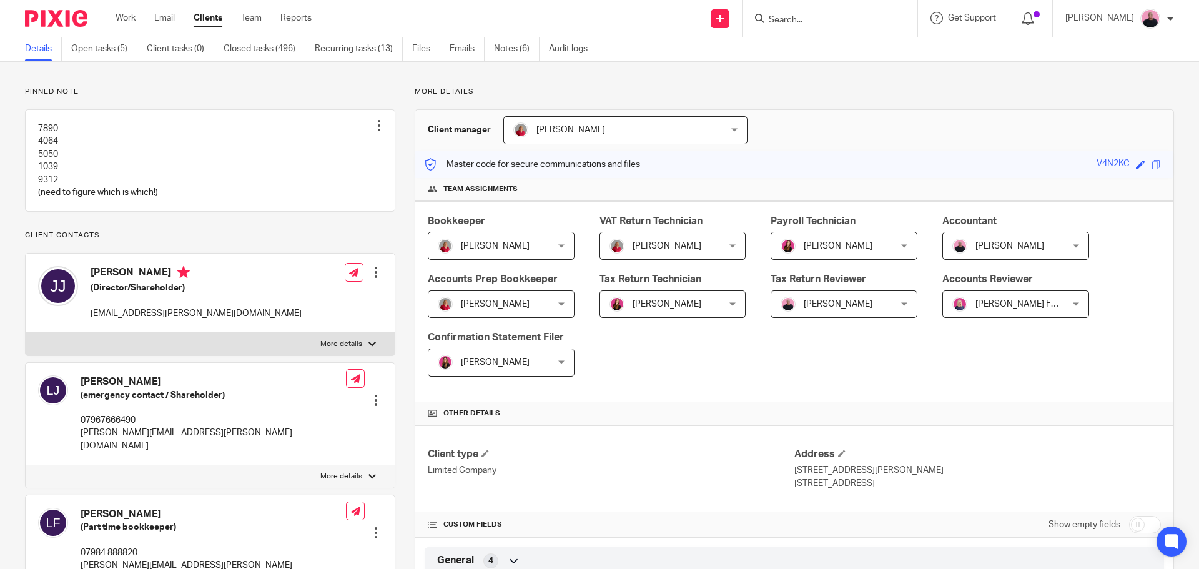
scroll to position [312, 0]
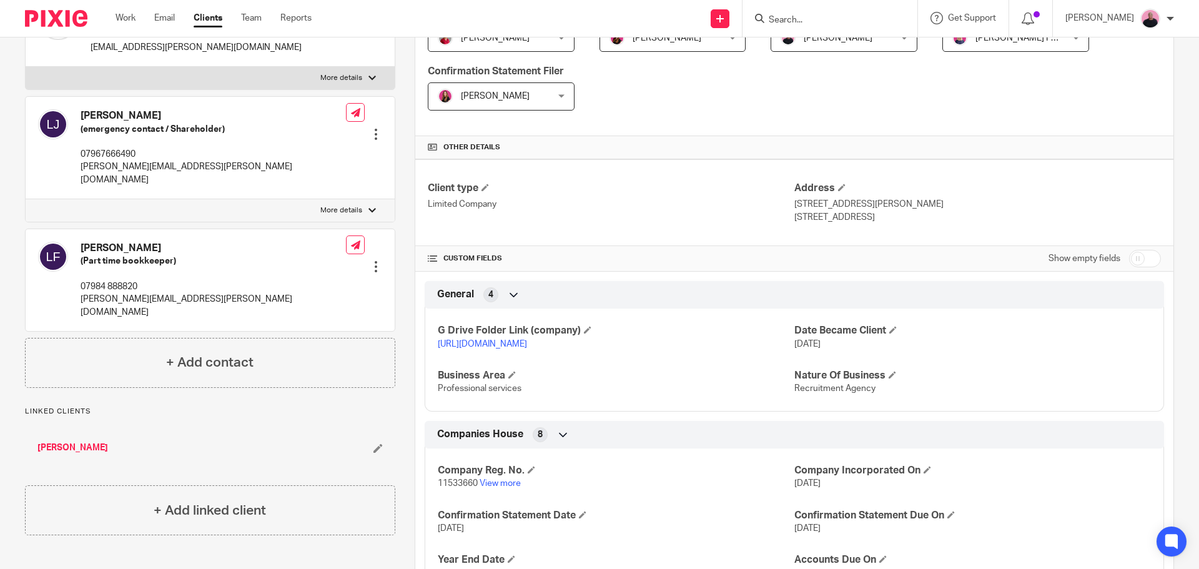
click at [527, 341] on link "https://drive.google.com/drive/folders/1nm2eyR3sb5xjK14x1VWWcmkzDr2u92iE?usp=dr…" at bounding box center [482, 344] width 89 height 9
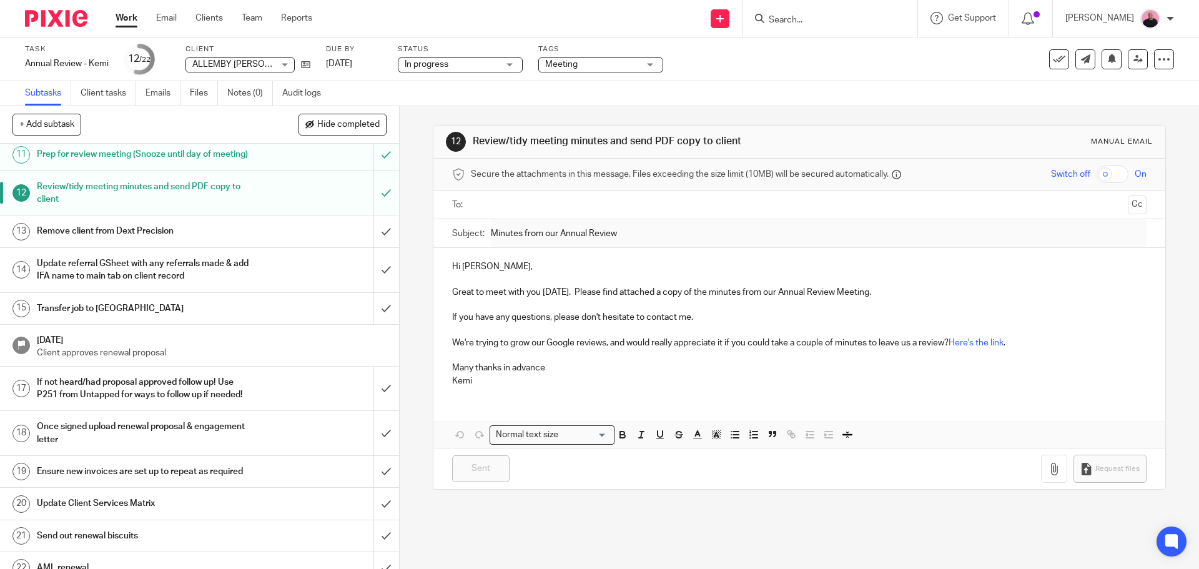
scroll to position [367, 0]
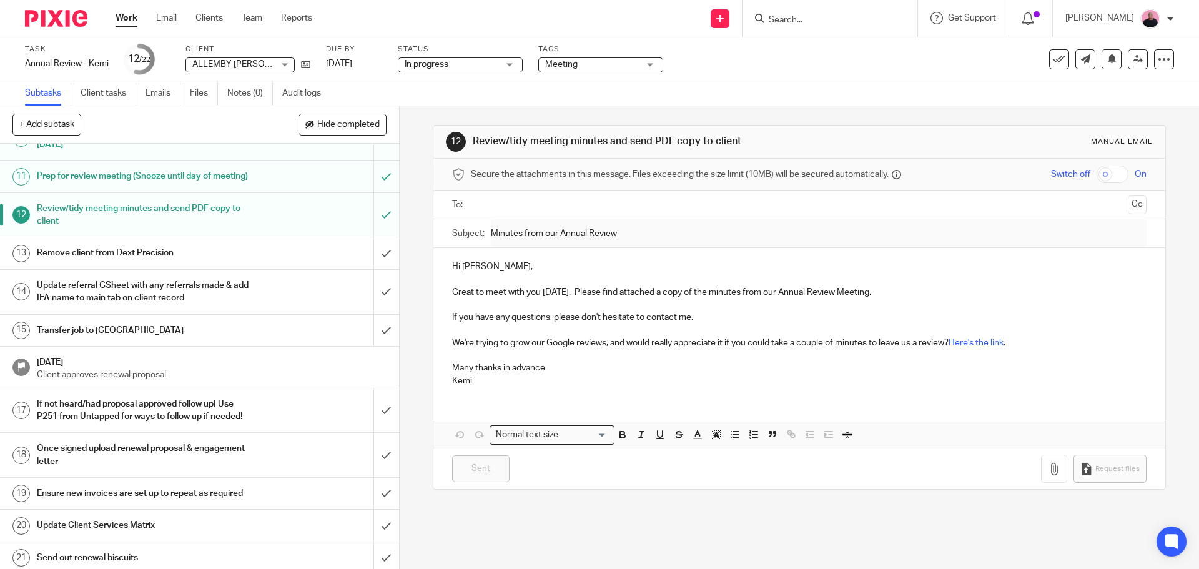
click at [248, 251] on div "Remove client from Dext Precision" at bounding box center [199, 253] width 324 height 19
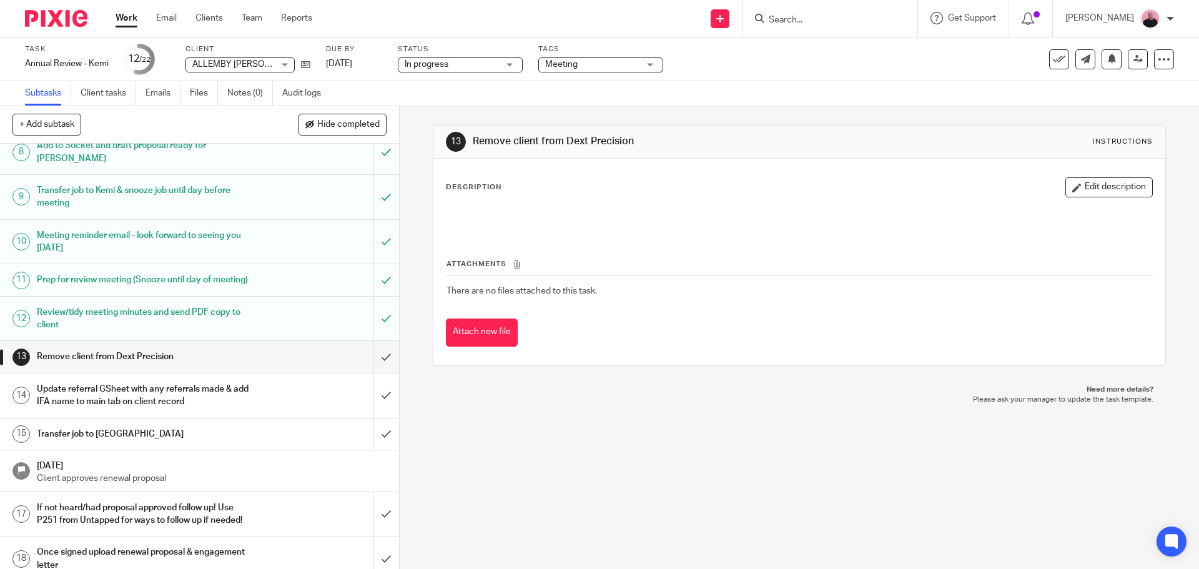
scroll to position [375, 0]
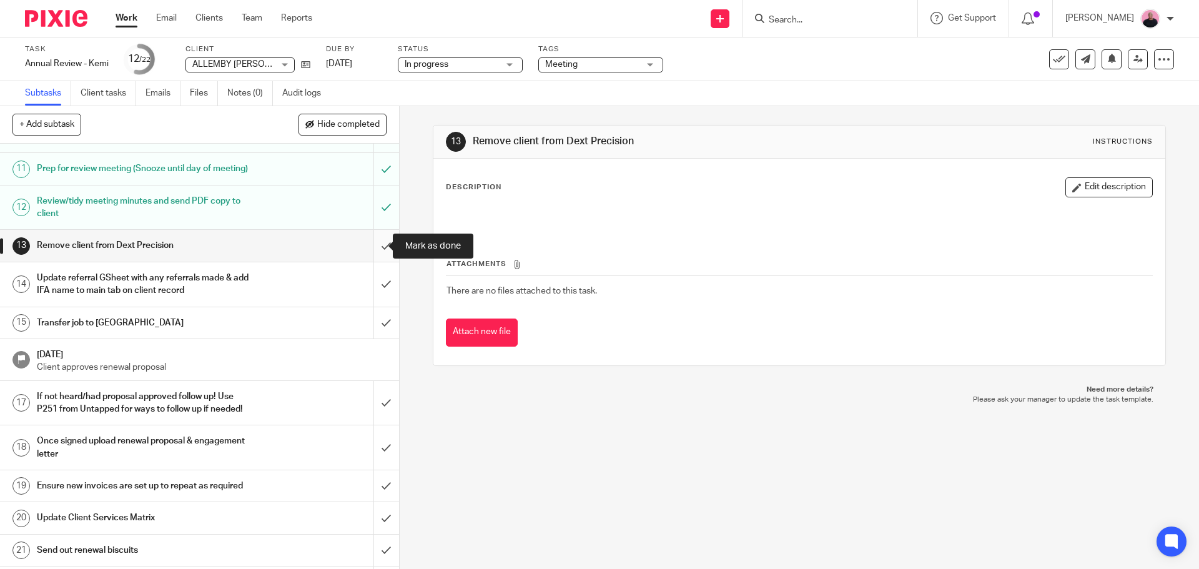
click at [375, 243] on input "submit" at bounding box center [199, 245] width 399 height 31
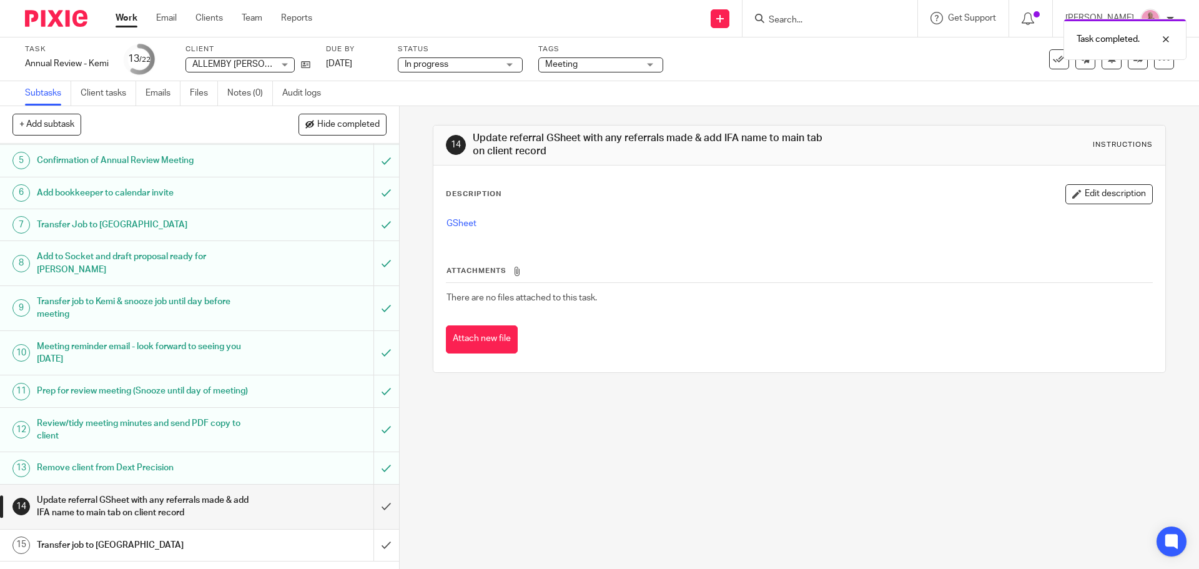
scroll to position [375, 0]
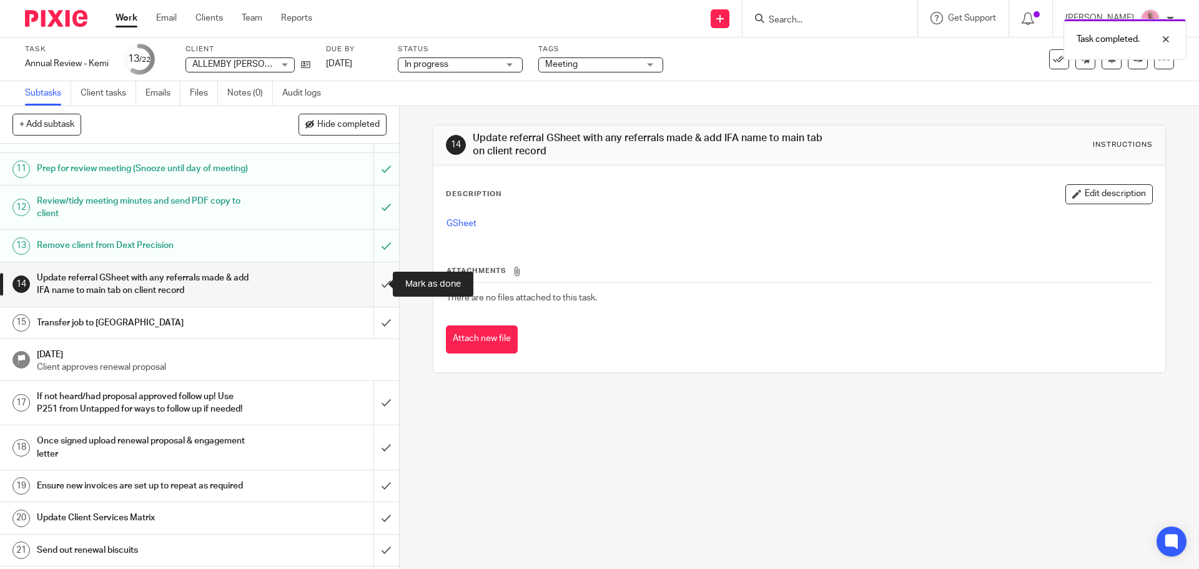
click at [378, 280] on input "submit" at bounding box center [199, 284] width 399 height 44
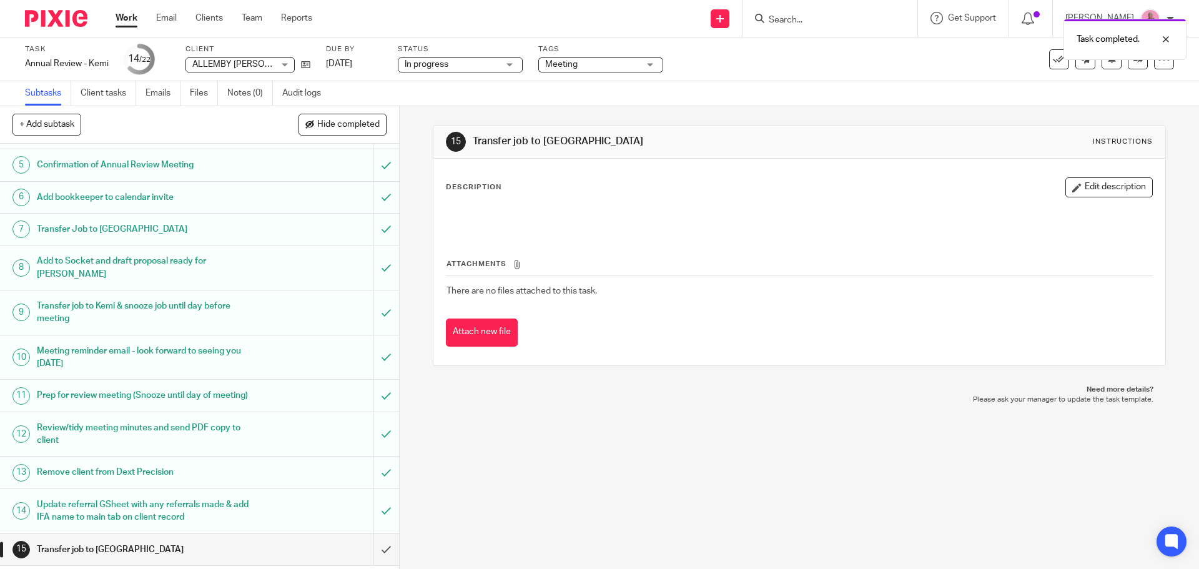
scroll to position [375, 0]
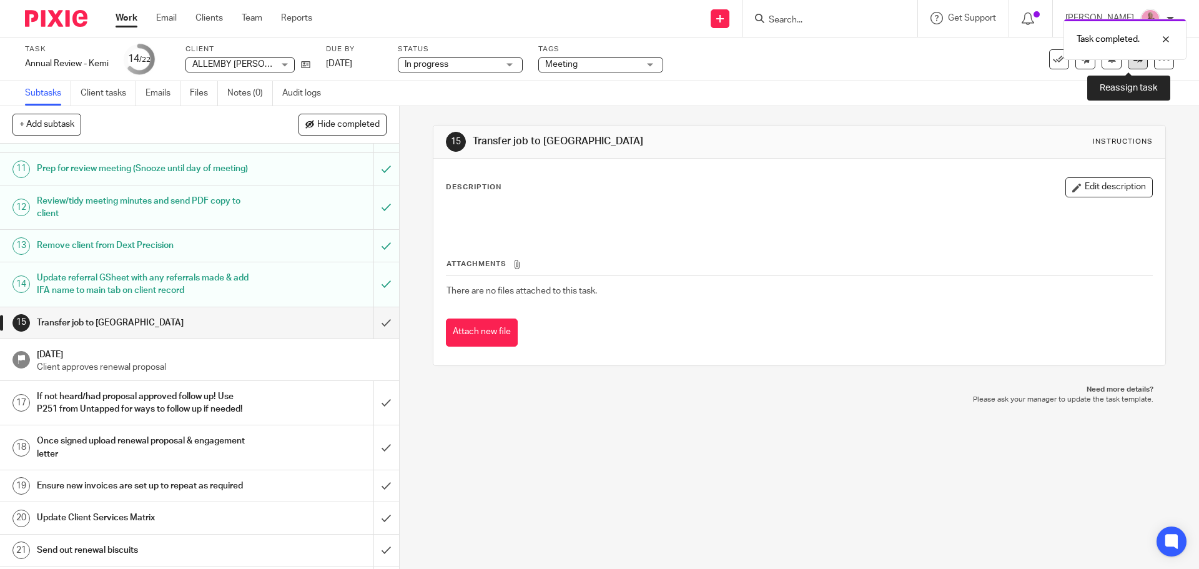
click at [1134, 61] on icon at bounding box center [1138, 58] width 9 height 9
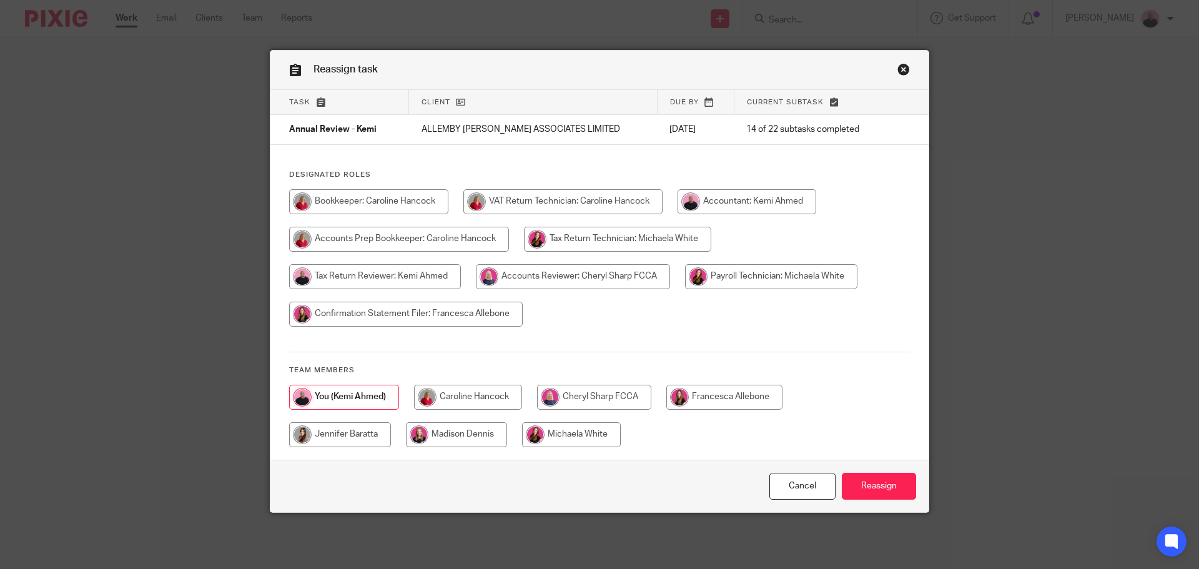
click at [445, 435] on input "radio" at bounding box center [456, 434] width 101 height 25
radio input "true"
click at [883, 489] on input "Reassign" at bounding box center [879, 486] width 74 height 27
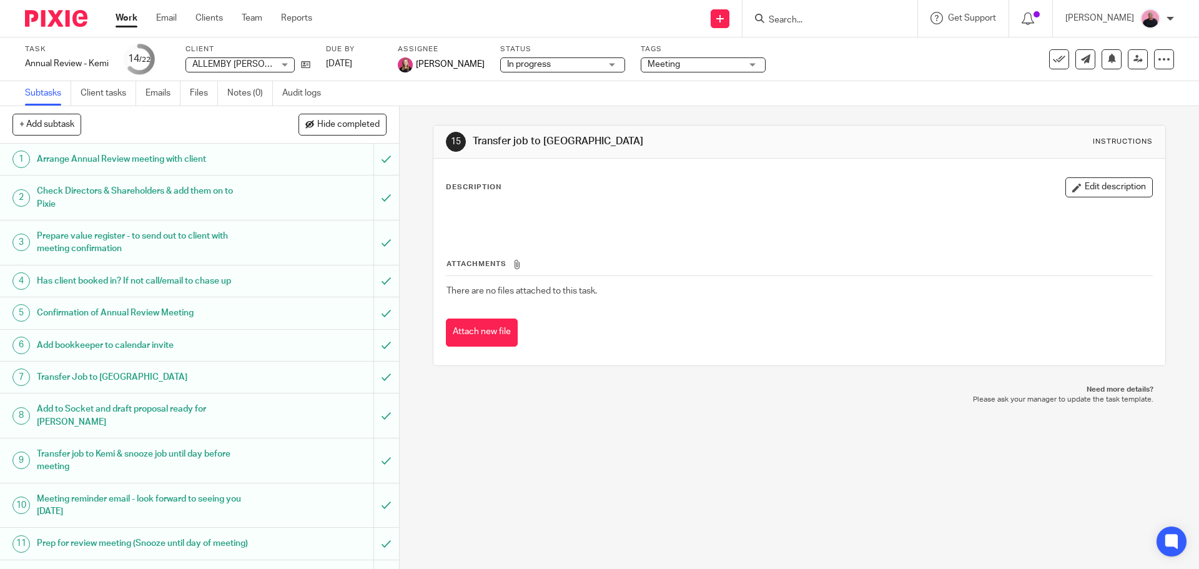
click at [117, 14] on link "Work" at bounding box center [127, 18] width 22 height 12
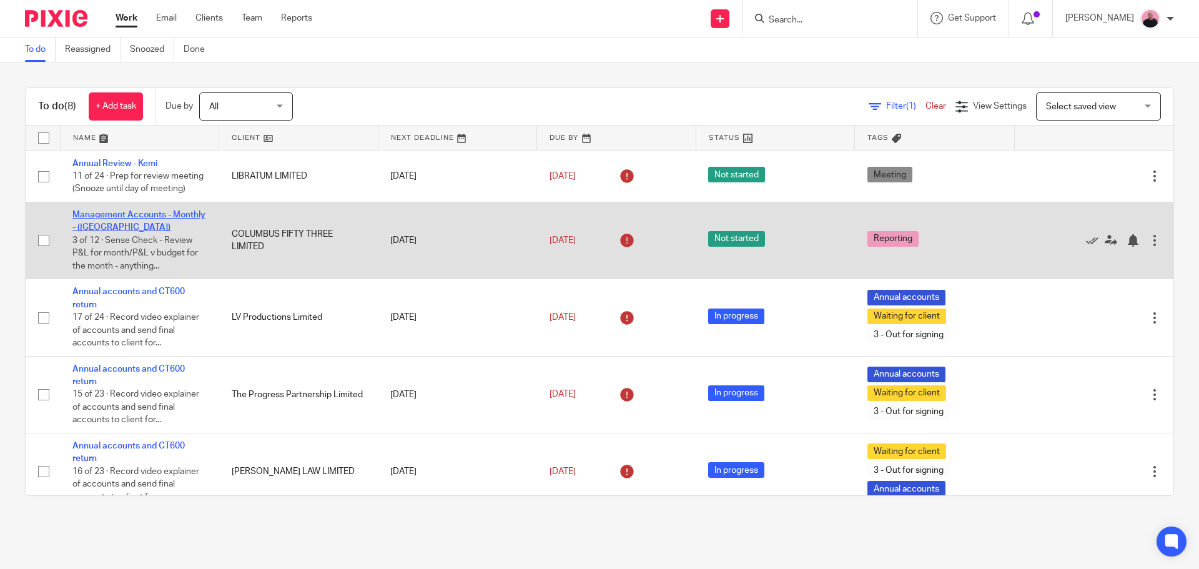
click at [115, 231] on link "Management Accounts - Monthly - ([GEOGRAPHIC_DATA])" at bounding box center [138, 220] width 133 height 21
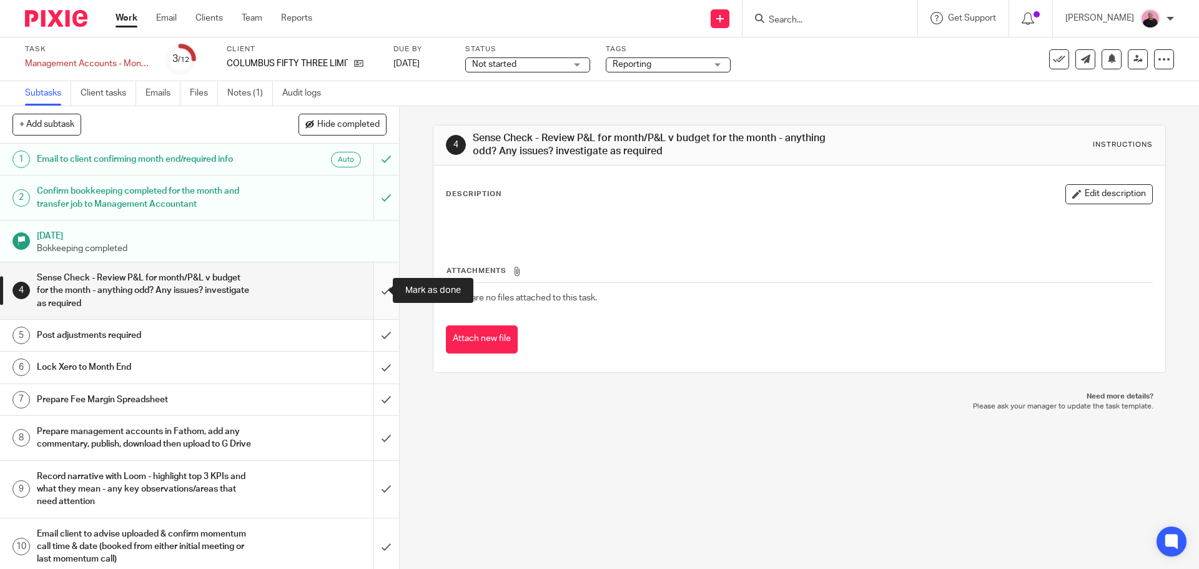
click at [375, 289] on input "submit" at bounding box center [199, 290] width 399 height 57
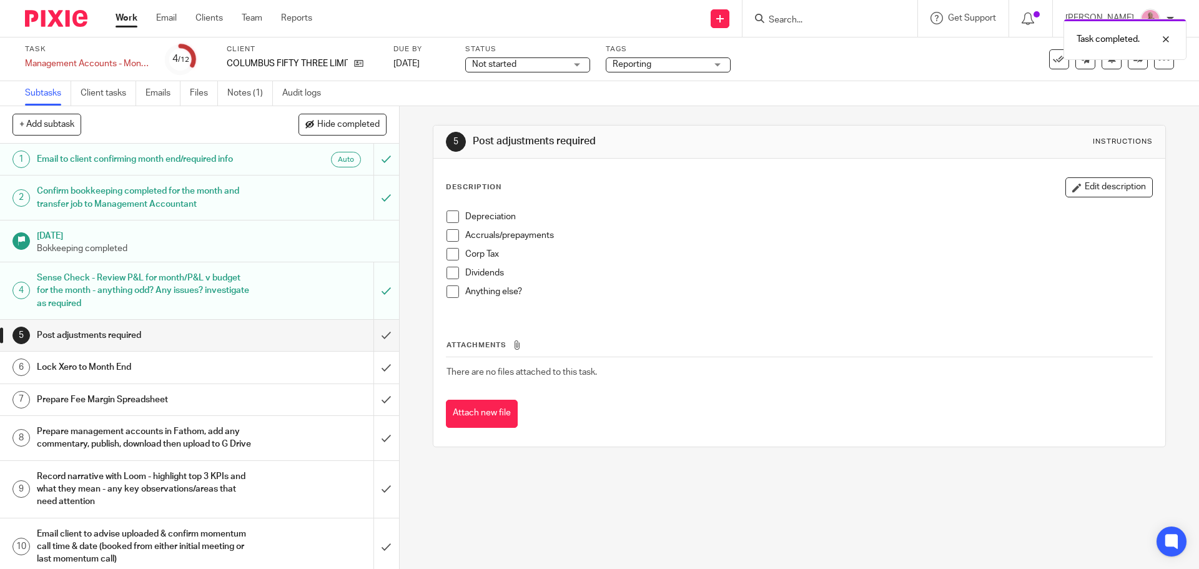
click at [451, 218] on span at bounding box center [453, 216] width 12 height 12
drag, startPoint x: 452, startPoint y: 234, endPoint x: 450, endPoint y: 254, distance: 20.0
click at [451, 234] on span at bounding box center [453, 235] width 12 height 12
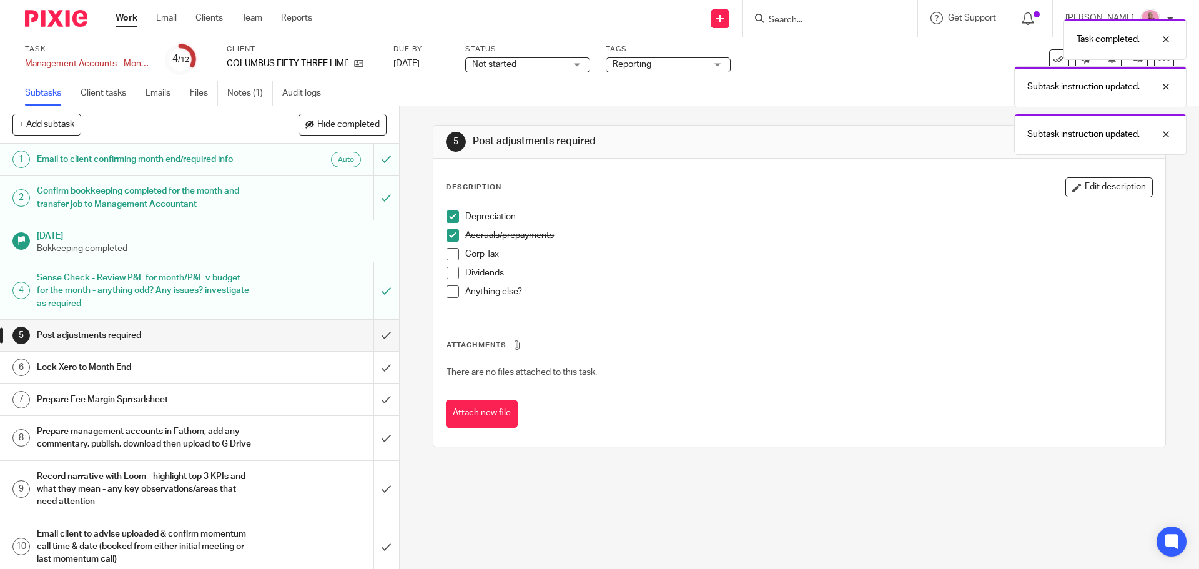
click at [450, 258] on span at bounding box center [453, 254] width 12 height 12
click at [452, 275] on span at bounding box center [453, 273] width 12 height 12
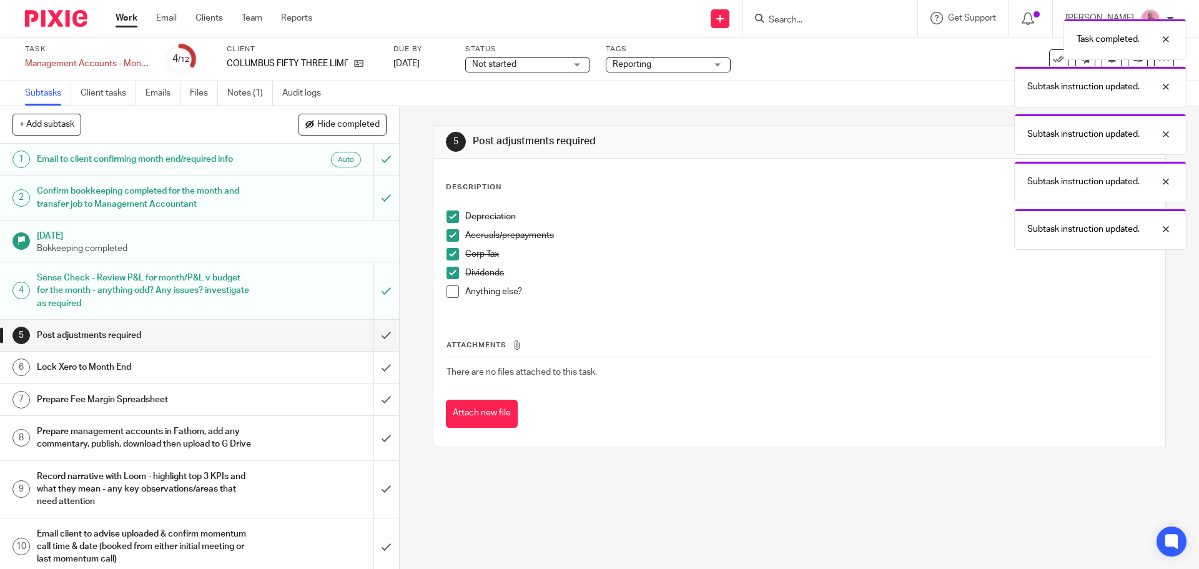
click at [452, 290] on span at bounding box center [453, 291] width 12 height 12
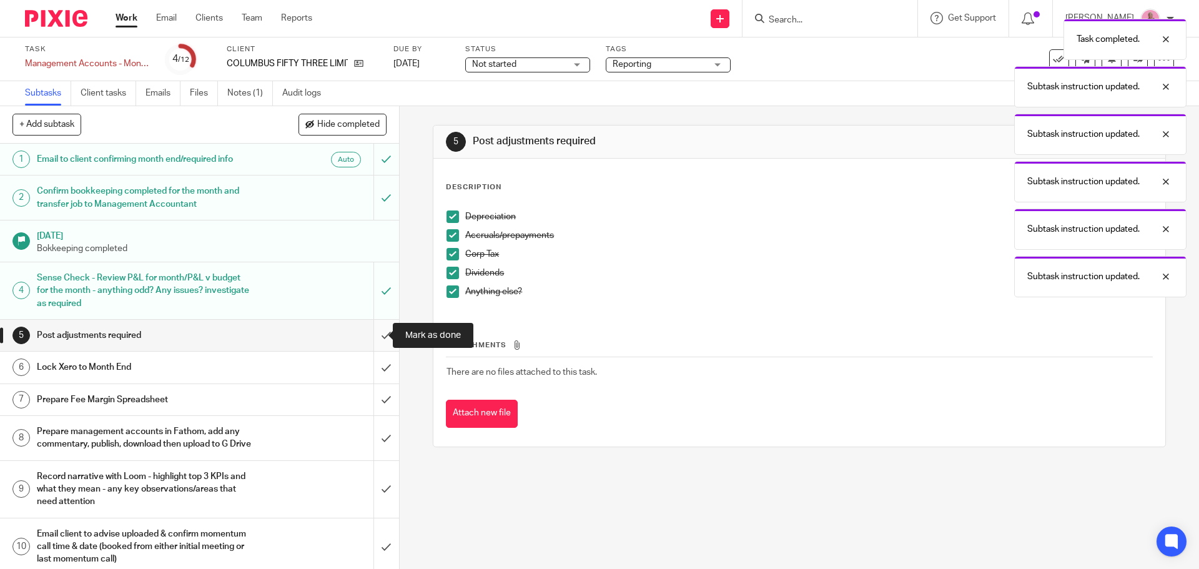
click at [375, 339] on input "submit" at bounding box center [199, 335] width 399 height 31
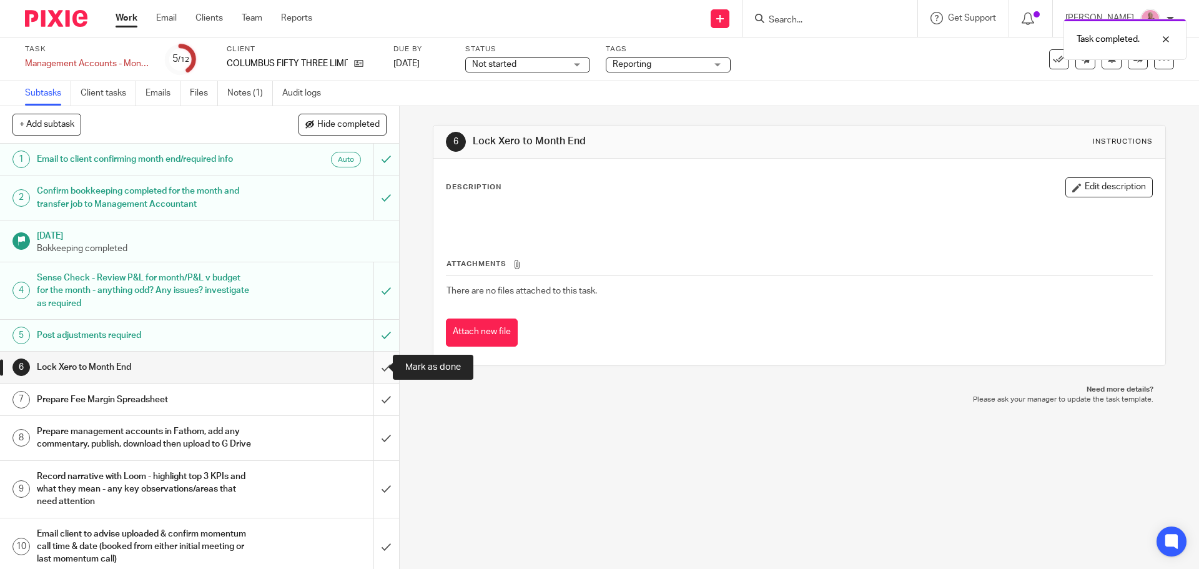
click at [371, 366] on input "submit" at bounding box center [199, 367] width 399 height 31
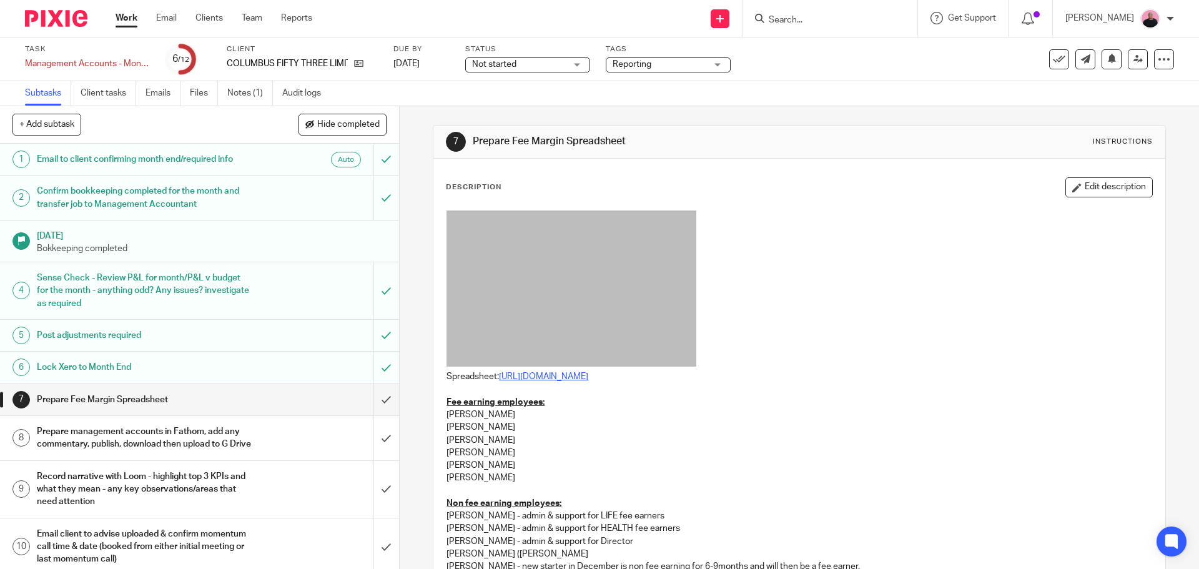
click at [588, 377] on link "https://docs.google.com/spreadsheets/d/176X2I2NeAI5Bdn9P4lgDKnm8FJbaBfUIiO2wd9p…" at bounding box center [543, 376] width 89 height 9
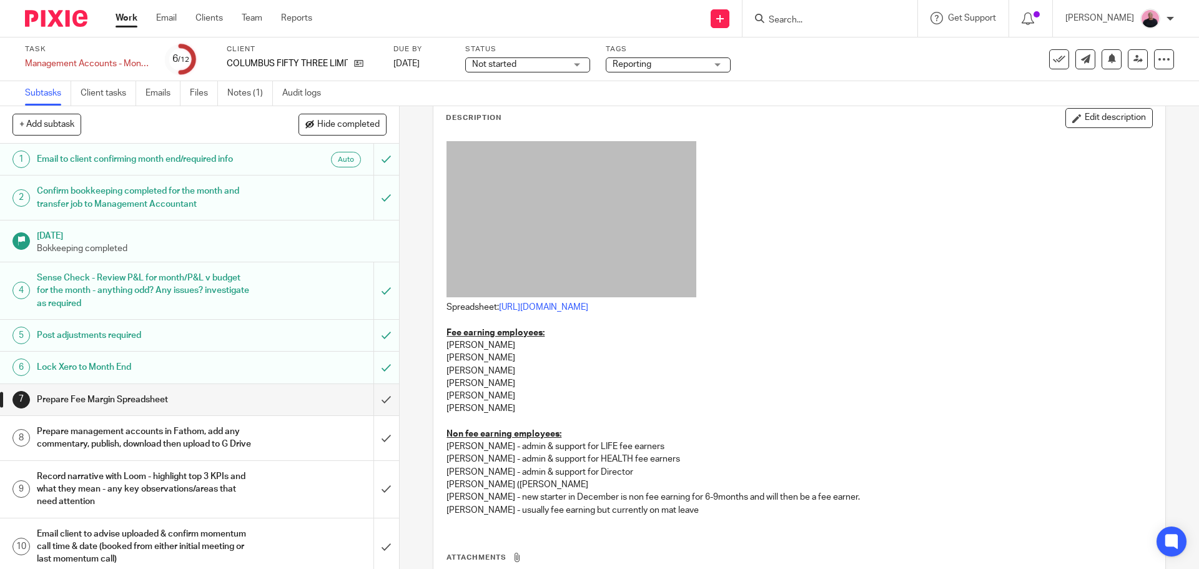
scroll to position [178, 0]
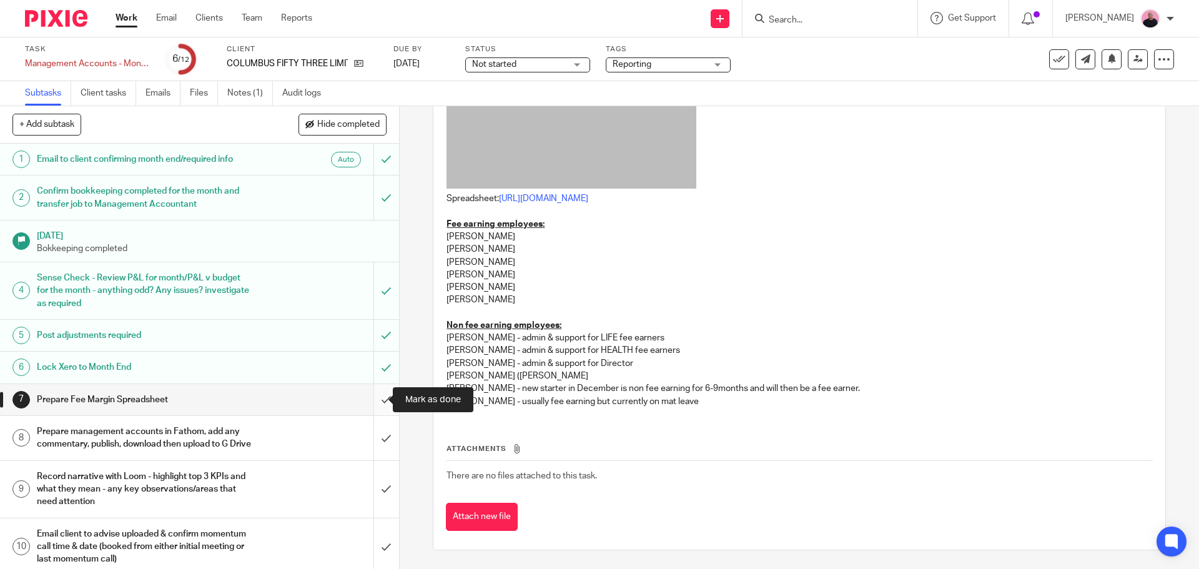
click at [376, 397] on input "submit" at bounding box center [199, 399] width 399 height 31
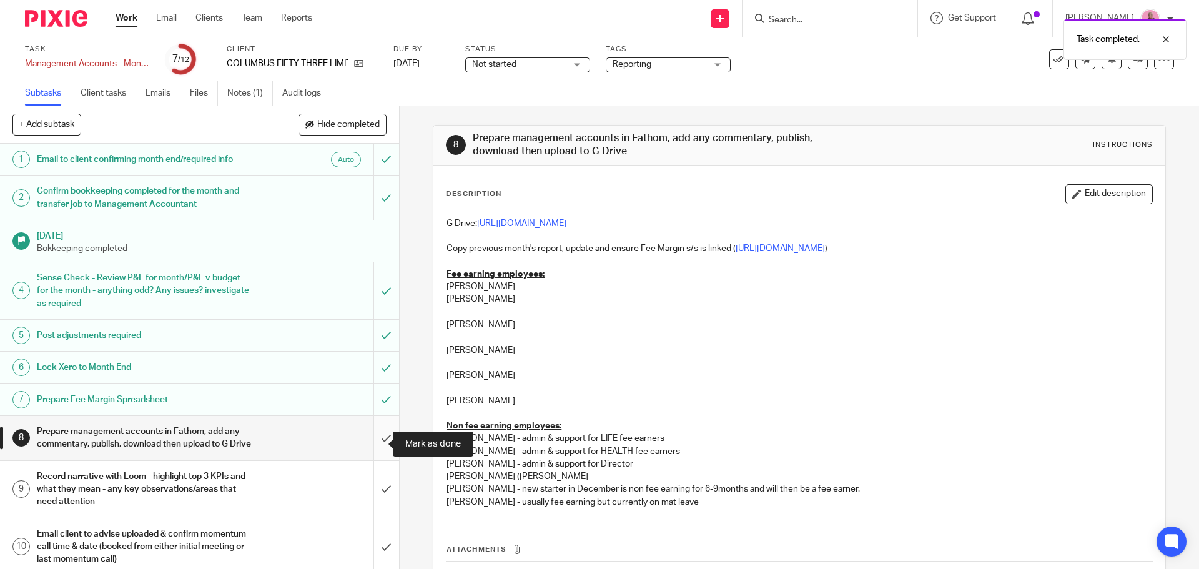
click at [375, 441] on input "submit" at bounding box center [199, 438] width 399 height 44
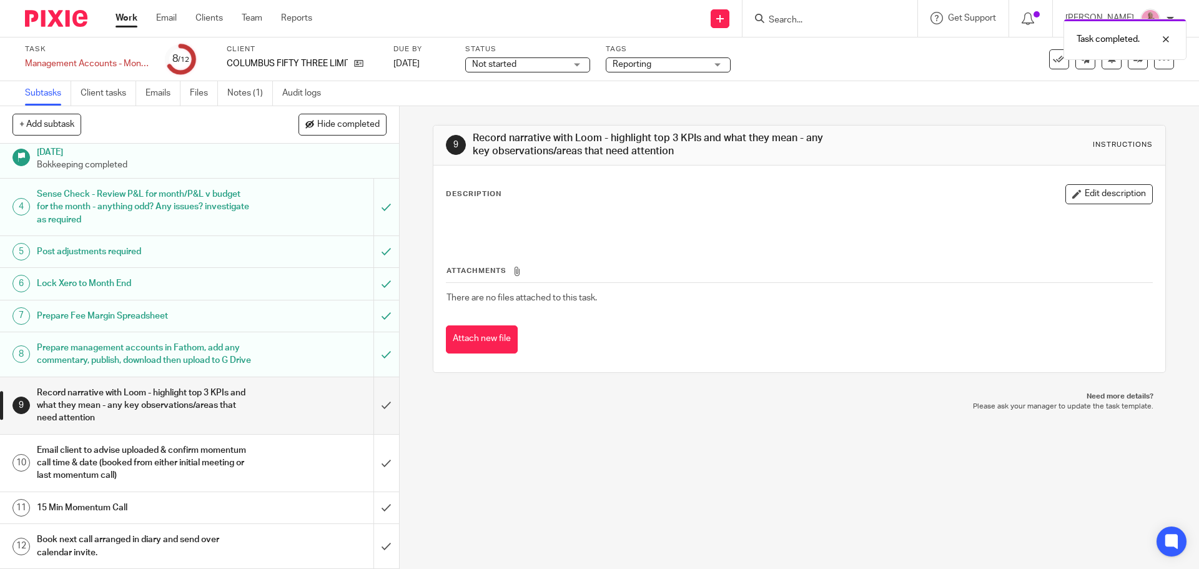
scroll to position [96, 0]
click at [373, 402] on input "submit" at bounding box center [199, 405] width 399 height 57
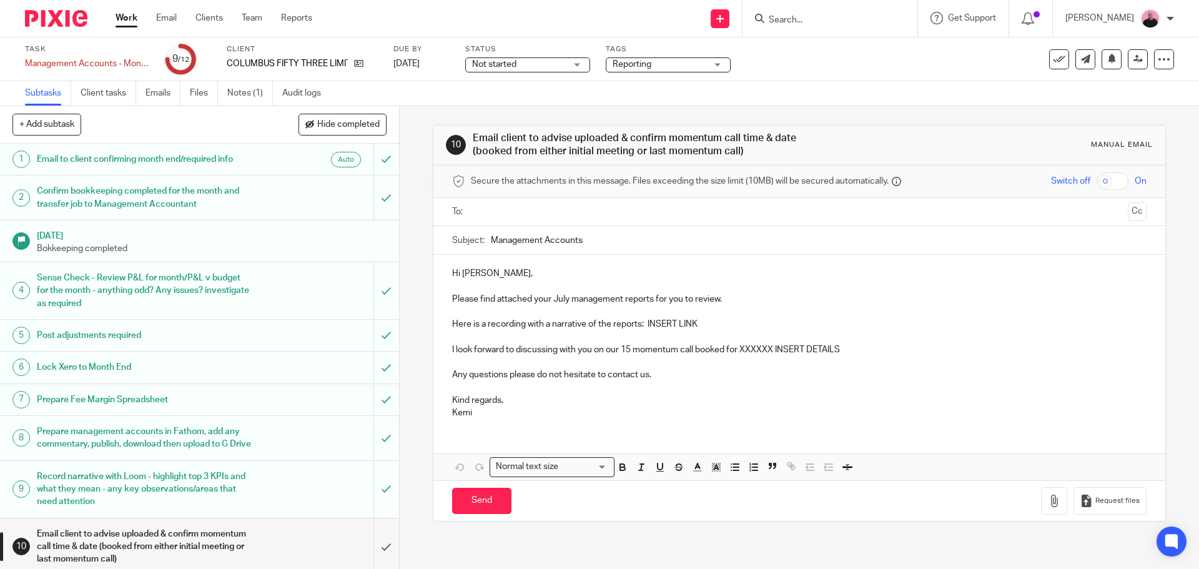
click at [507, 214] on input "text" at bounding box center [798, 212] width 647 height 14
click at [1048, 507] on icon "button" at bounding box center [1054, 503] width 12 height 12
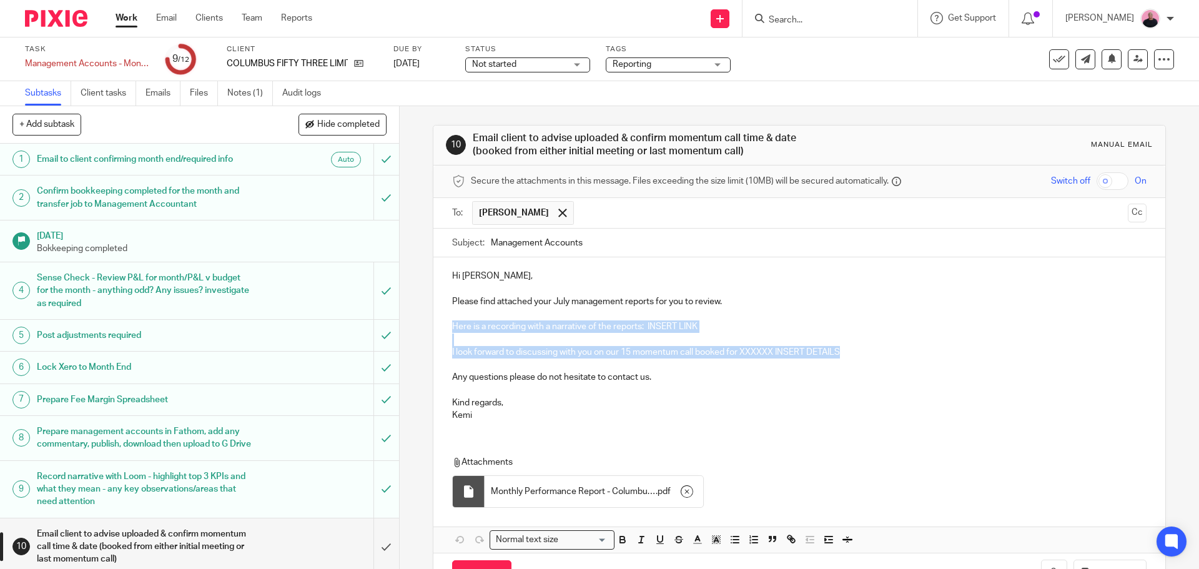
drag, startPoint x: 447, startPoint y: 327, endPoint x: 866, endPoint y: 355, distance: 420.0
click at [866, 355] on div "Hi [PERSON_NAME], Please find attached your July management reports for you to …" at bounding box center [798, 344] width 731 height 174
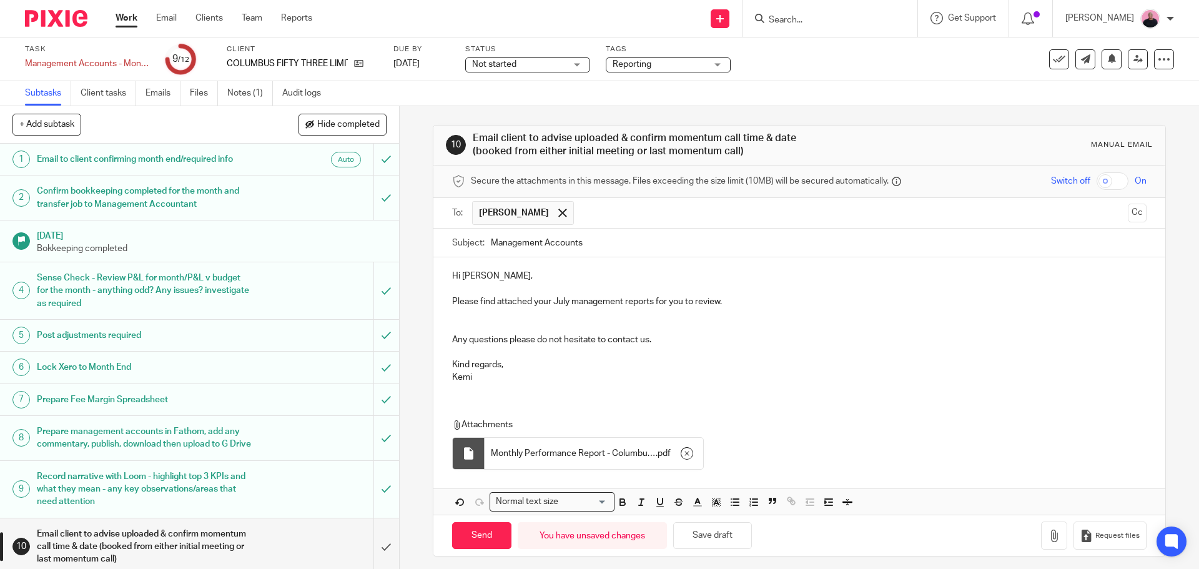
click at [514, 365] on p "Kind regards," at bounding box center [799, 364] width 694 height 12
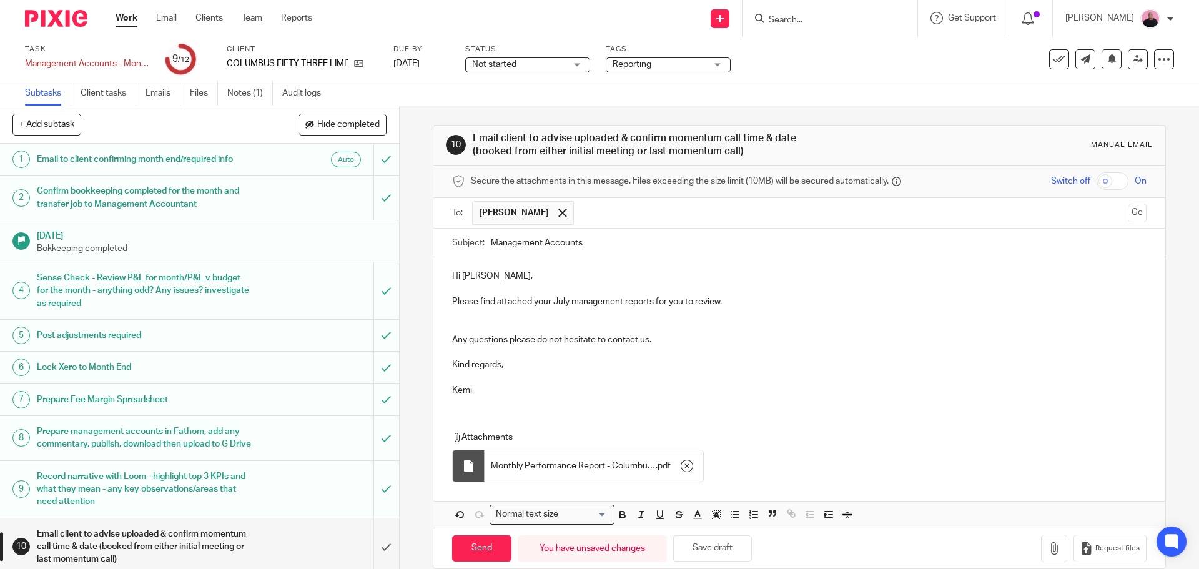
click at [452, 340] on p "Any questions please do not hesitate to contact us." at bounding box center [799, 347] width 694 height 26
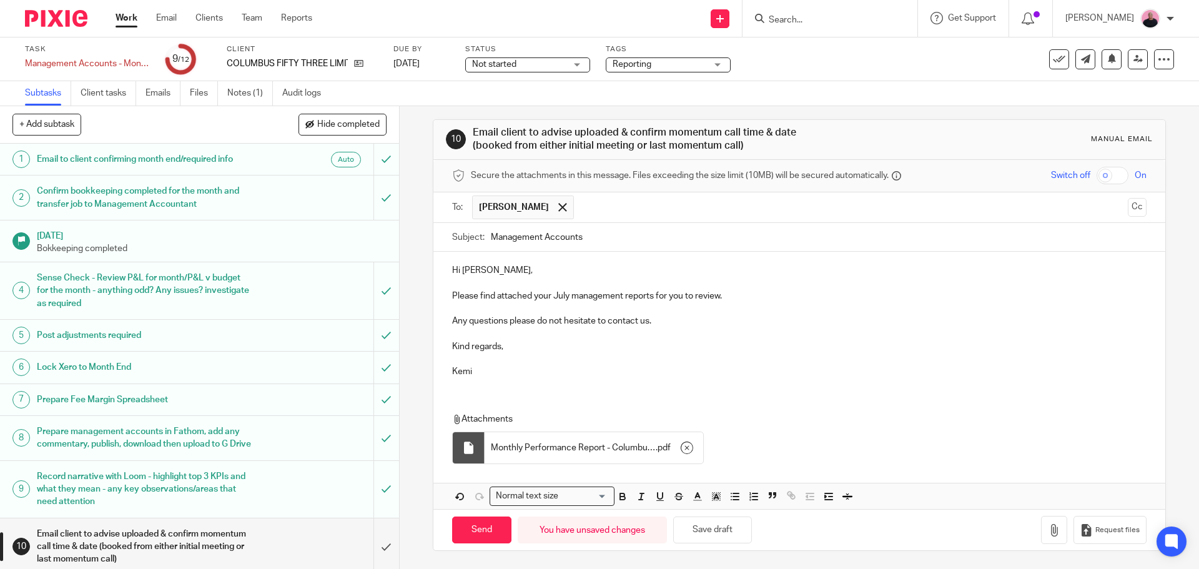
scroll to position [7, 0]
click at [473, 535] on input "Send" at bounding box center [481, 529] width 59 height 27
type input "Sent"
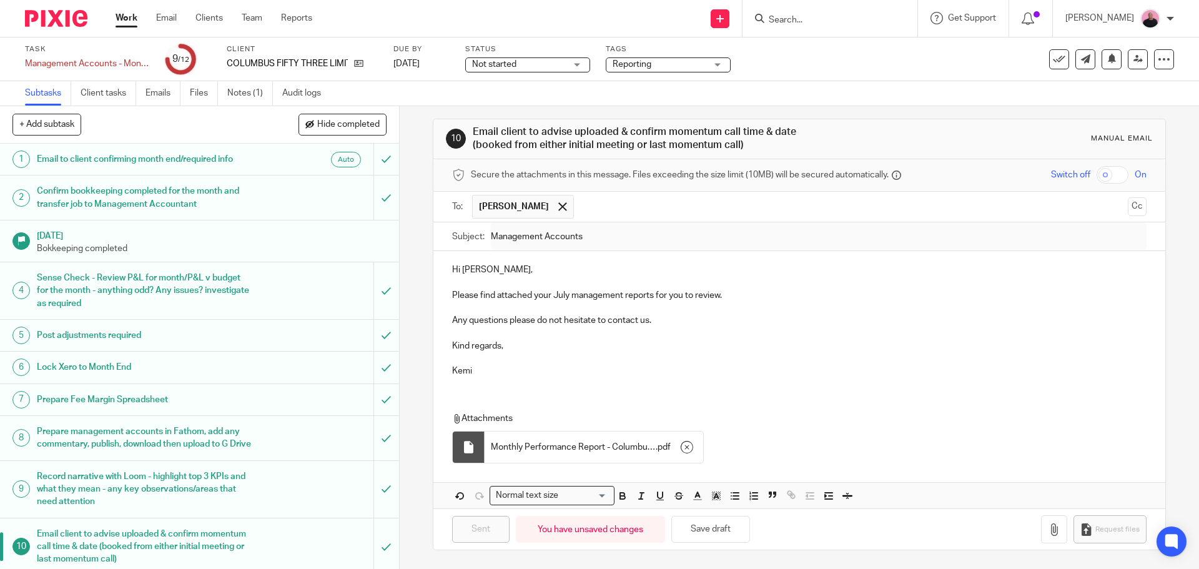
scroll to position [96, 0]
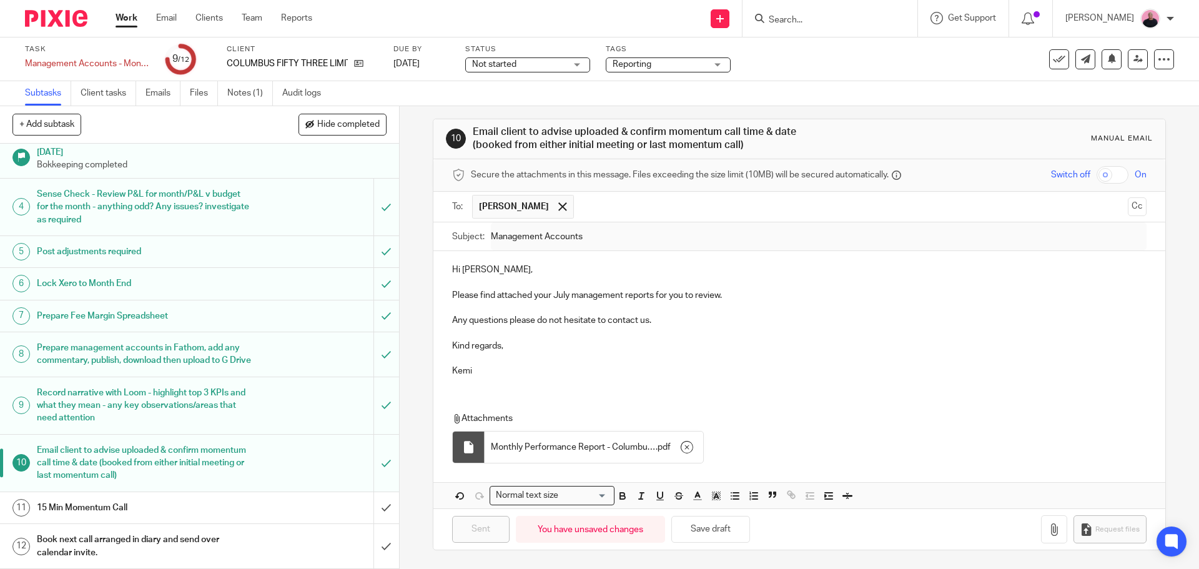
click at [214, 505] on h1 "15 Min Momentum Call" at bounding box center [145, 507] width 216 height 19
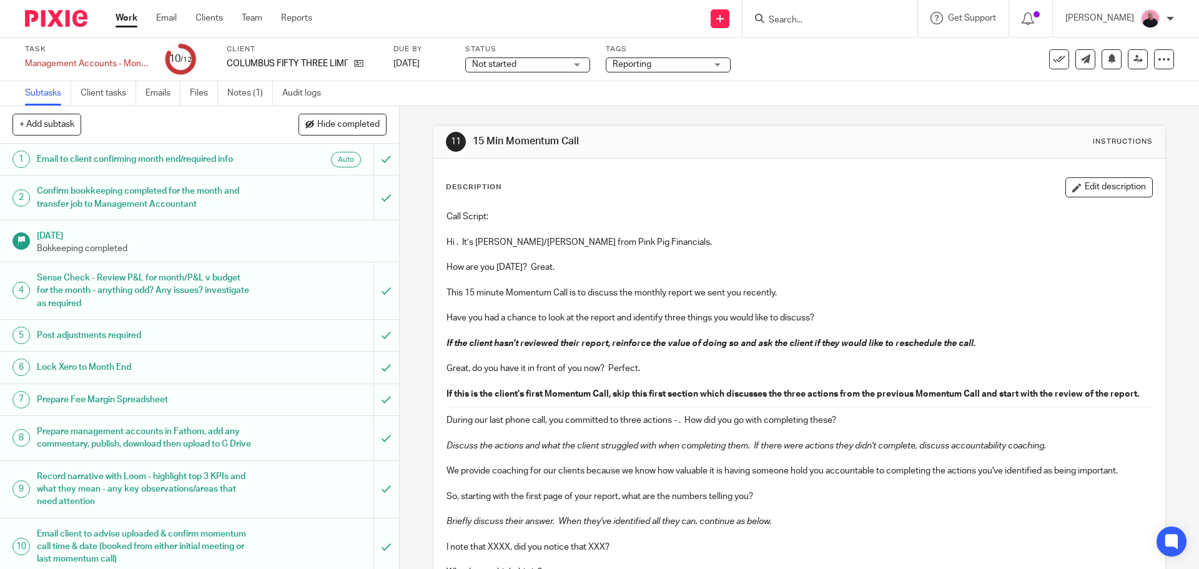
scroll to position [96, 0]
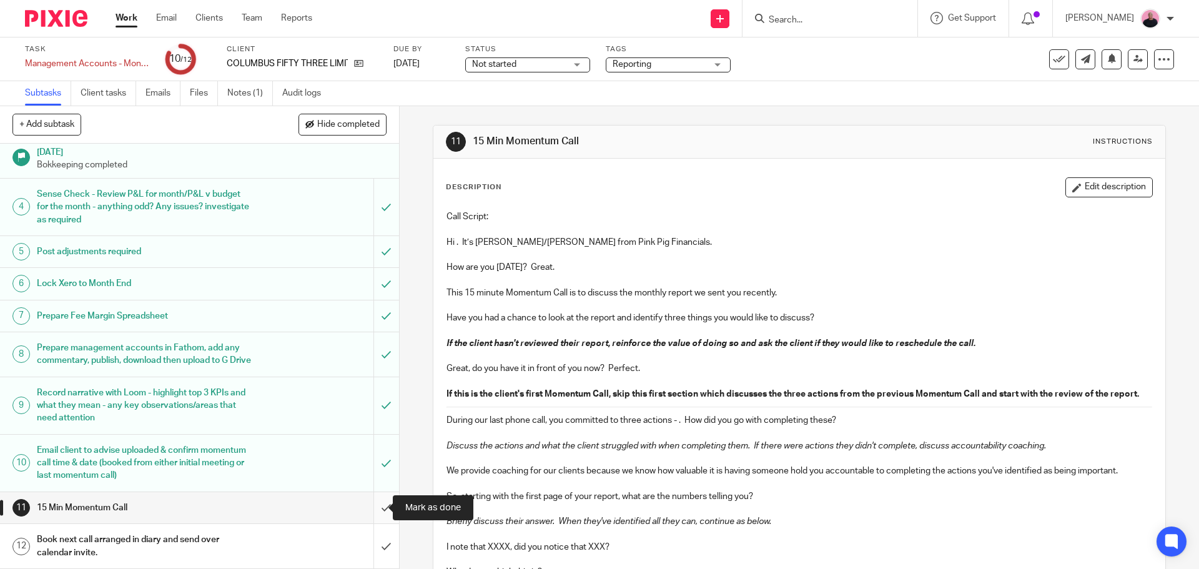
click at [377, 509] on input "submit" at bounding box center [199, 507] width 399 height 31
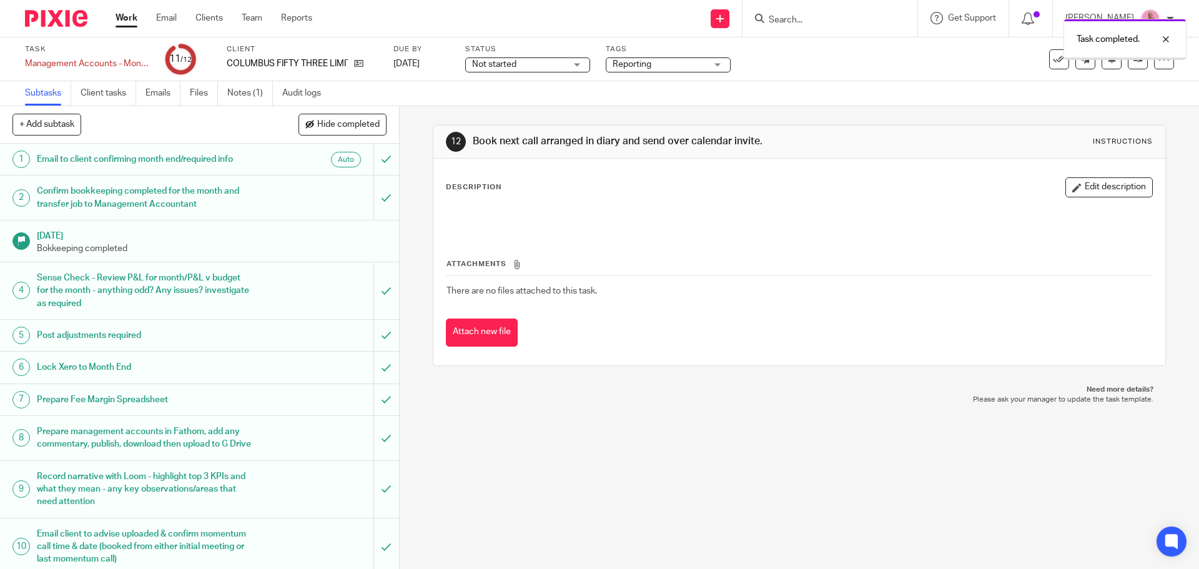
click at [576, 65] on div "Not started Not started" at bounding box center [527, 64] width 125 height 15
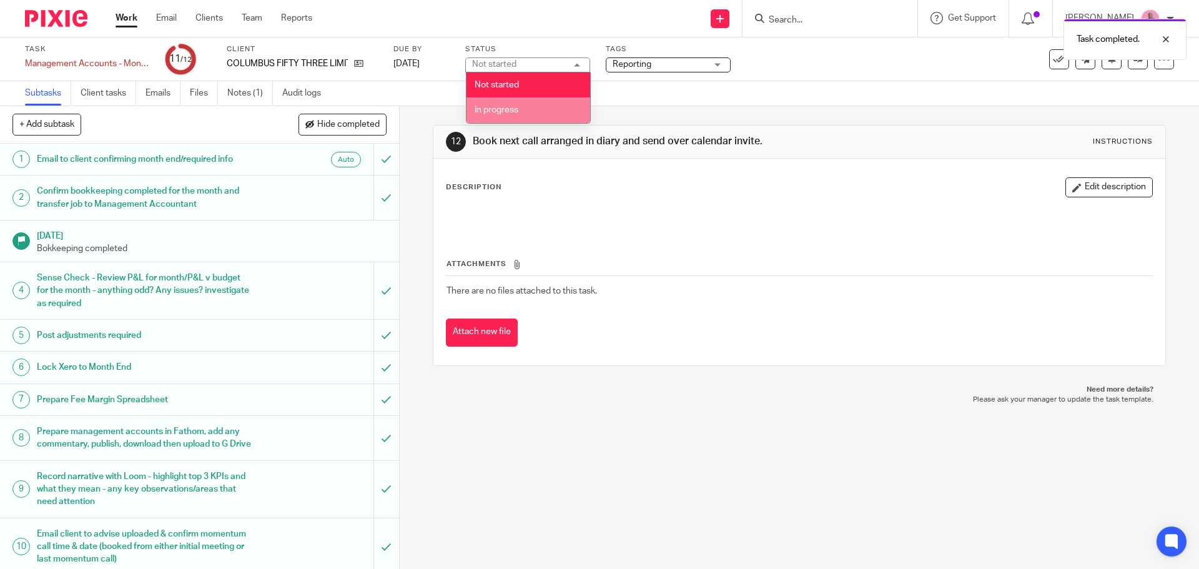
click at [512, 112] on span "In progress" at bounding box center [497, 110] width 44 height 9
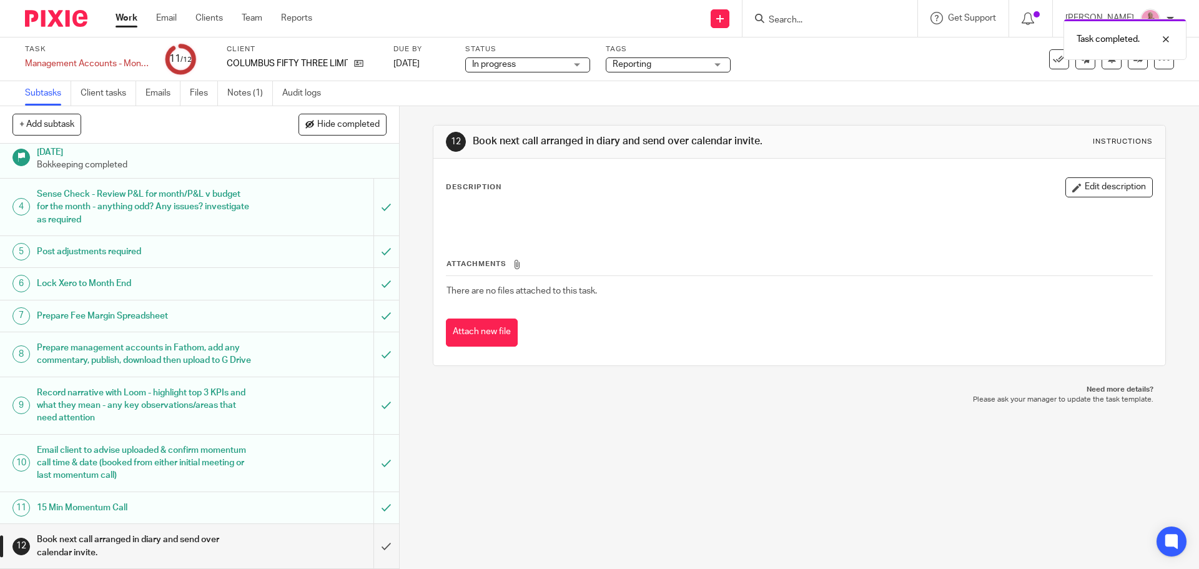
scroll to position [96, 0]
click at [378, 546] on input "submit" at bounding box center [199, 546] width 399 height 44
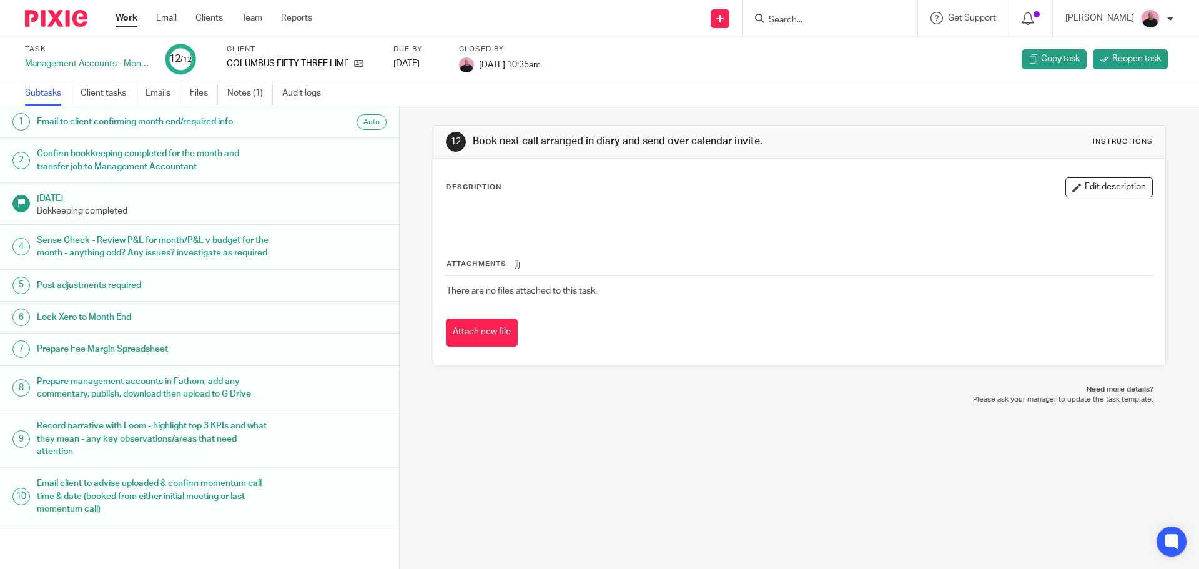
click at [127, 15] on link "Work" at bounding box center [127, 18] width 22 height 12
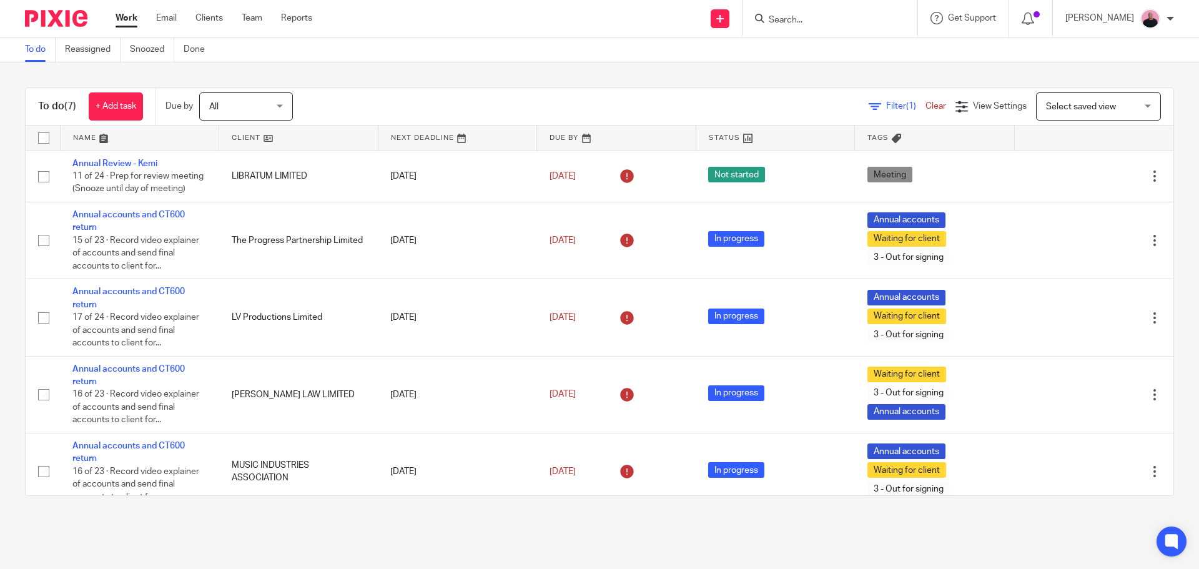
click at [809, 23] on input "Search" at bounding box center [824, 20] width 112 height 11
paste input "Steve McArdle"
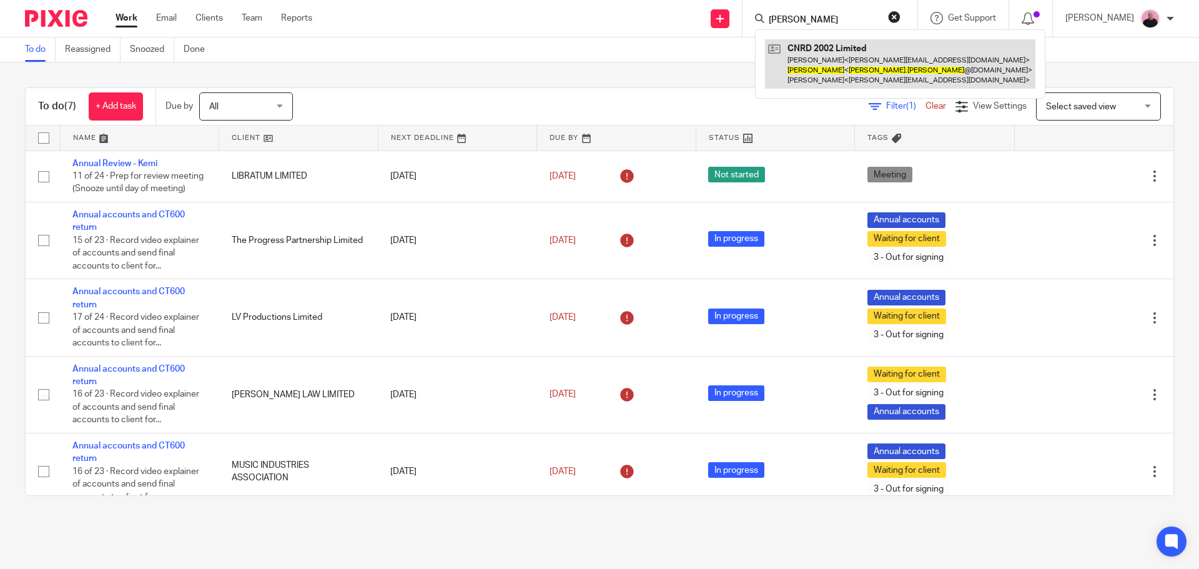
type input "Steve McArdle"
click at [836, 50] on link at bounding box center [900, 63] width 270 height 49
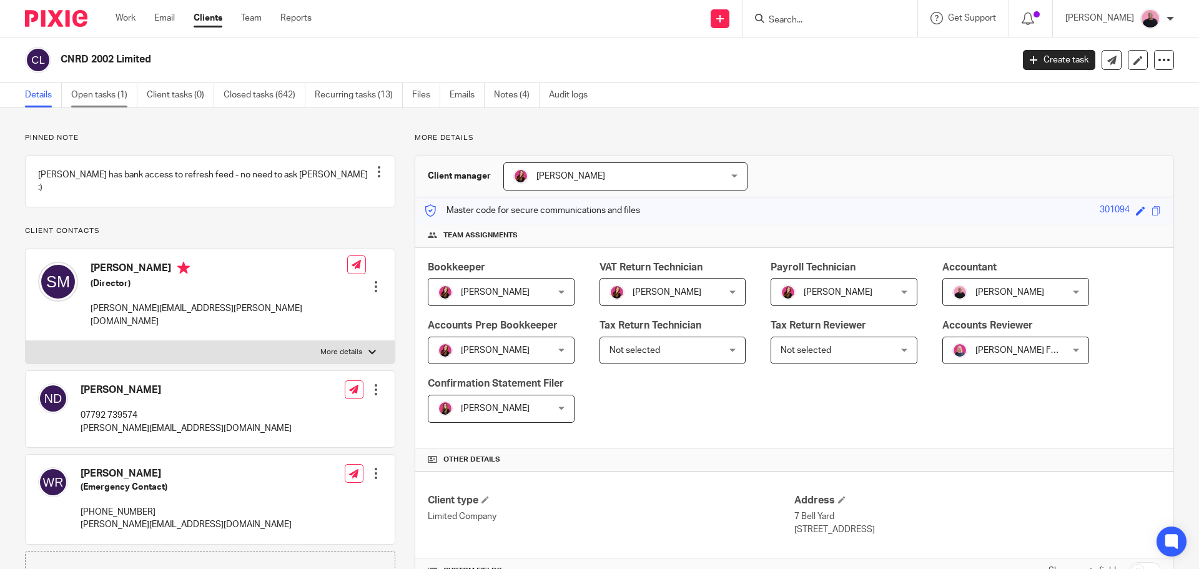
click at [92, 92] on link "Open tasks (1)" at bounding box center [104, 95] width 66 height 24
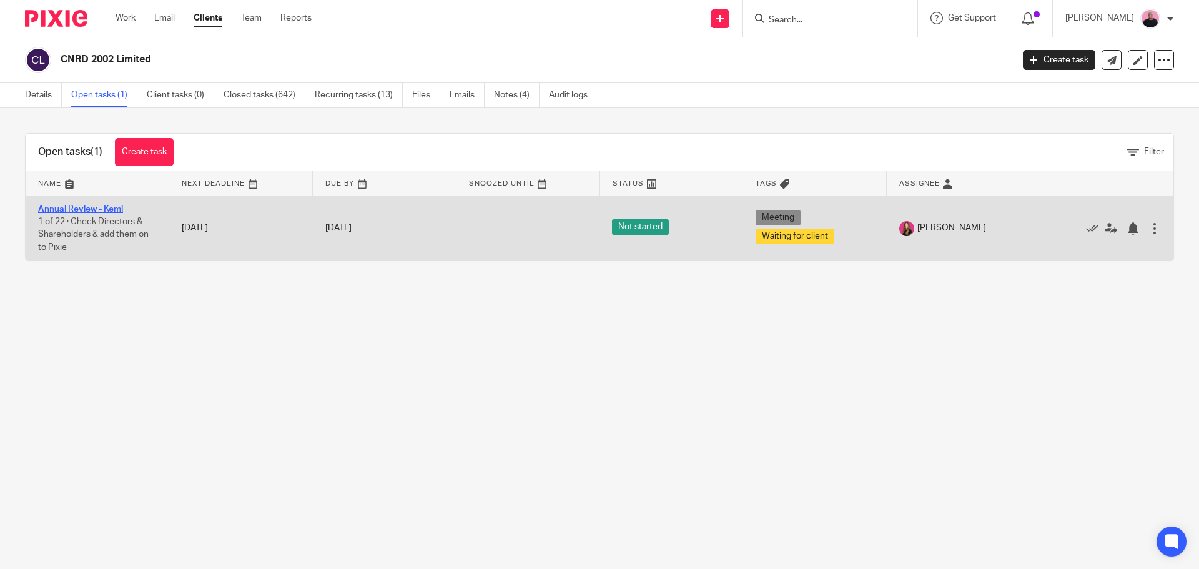
click at [88, 211] on link "Annual Review - Kemi" at bounding box center [80, 209] width 85 height 9
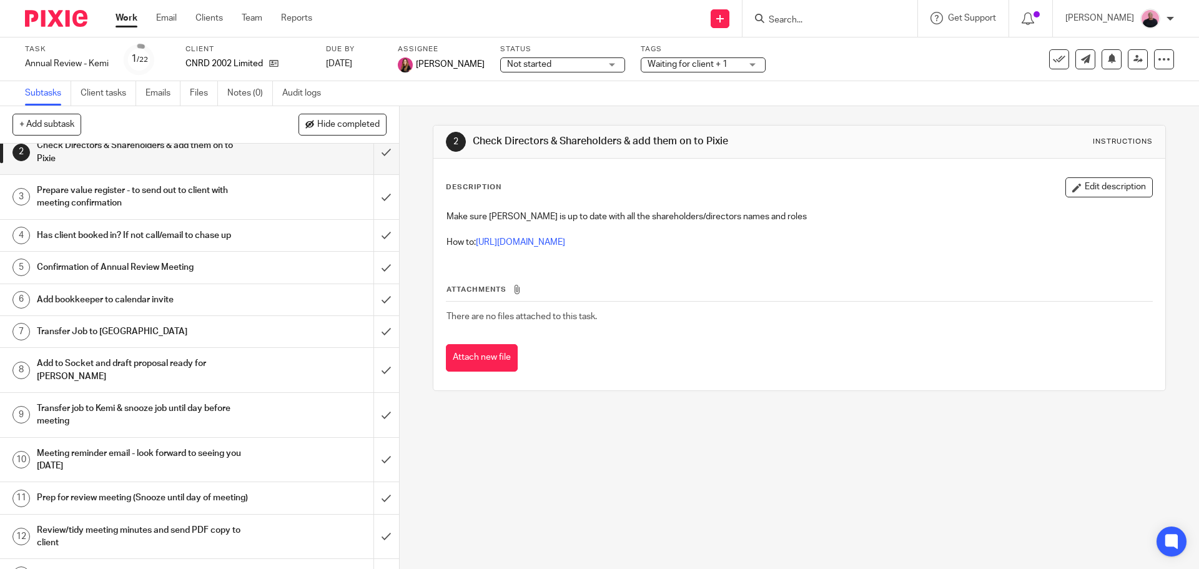
scroll to position [187, 0]
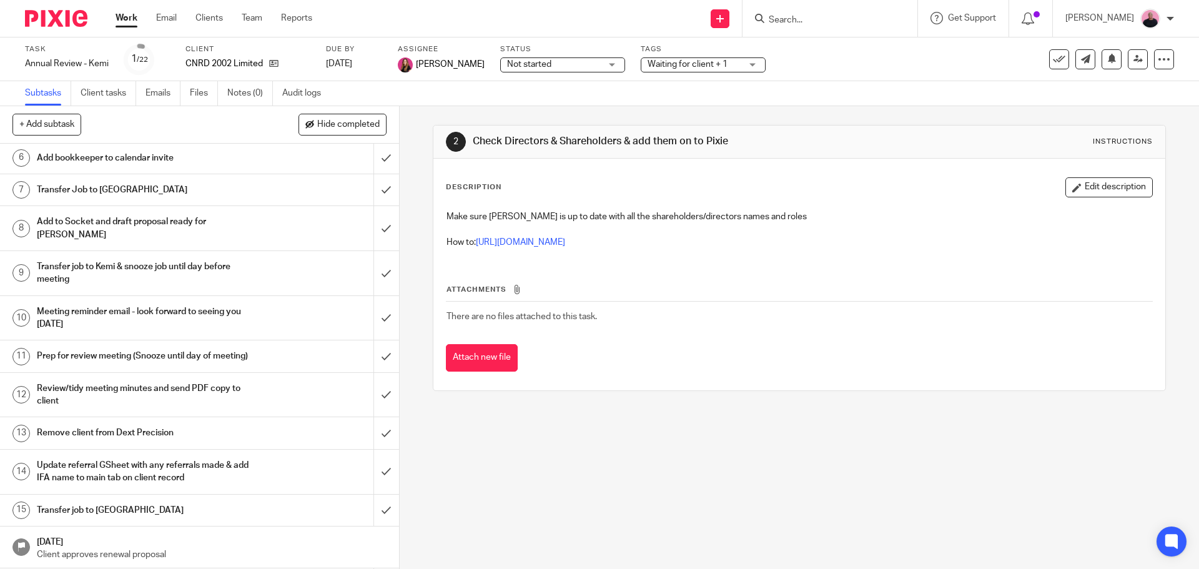
click at [138, 302] on h1 "Meeting reminder email - look forward to seeing you tomorrow" at bounding box center [145, 318] width 216 height 32
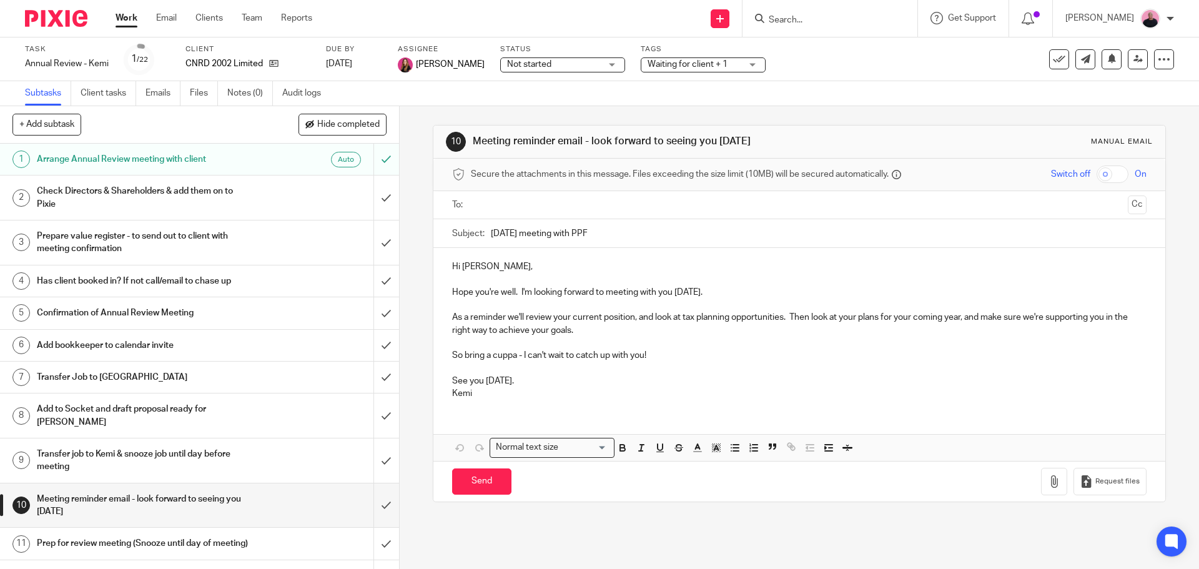
click at [709, 294] on p "Hope you're well. I'm looking forward to meeting with you [DATE]." at bounding box center [799, 292] width 694 height 12
click at [678, 302] on p at bounding box center [799, 305] width 694 height 12
click at [719, 292] on p "Hope you're well. I'm looking forward to meeting with you on Tuesday ." at bounding box center [799, 292] width 694 height 12
drag, startPoint x: 519, startPoint y: 380, endPoint x: 451, endPoint y: 381, distance: 68.1
click at [452, 381] on p "See you tomorrow." at bounding box center [799, 375] width 694 height 26
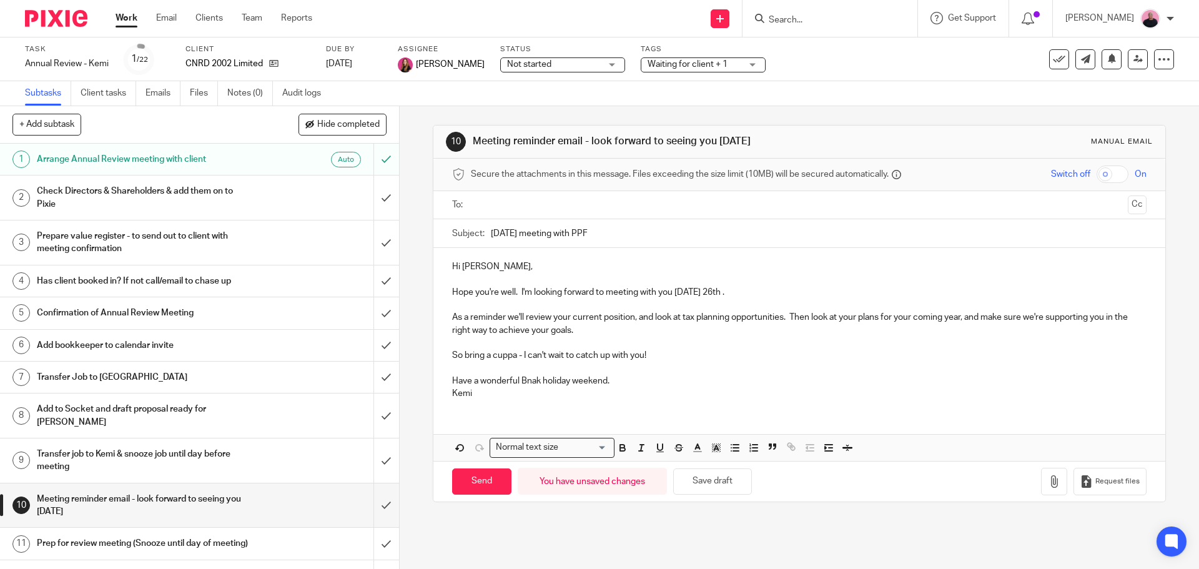
click at [624, 376] on p "Have a wonderful Bnak holiday weekend." at bounding box center [799, 375] width 694 height 26
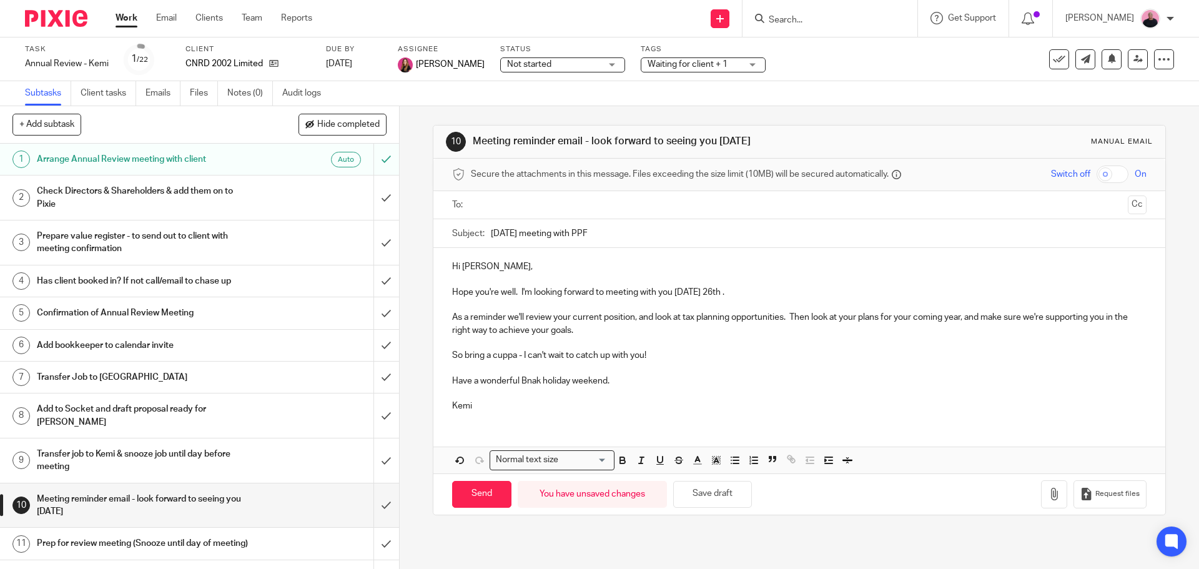
click at [712, 392] on p at bounding box center [799, 393] width 694 height 12
click at [490, 207] on input "text" at bounding box center [798, 205] width 647 height 14
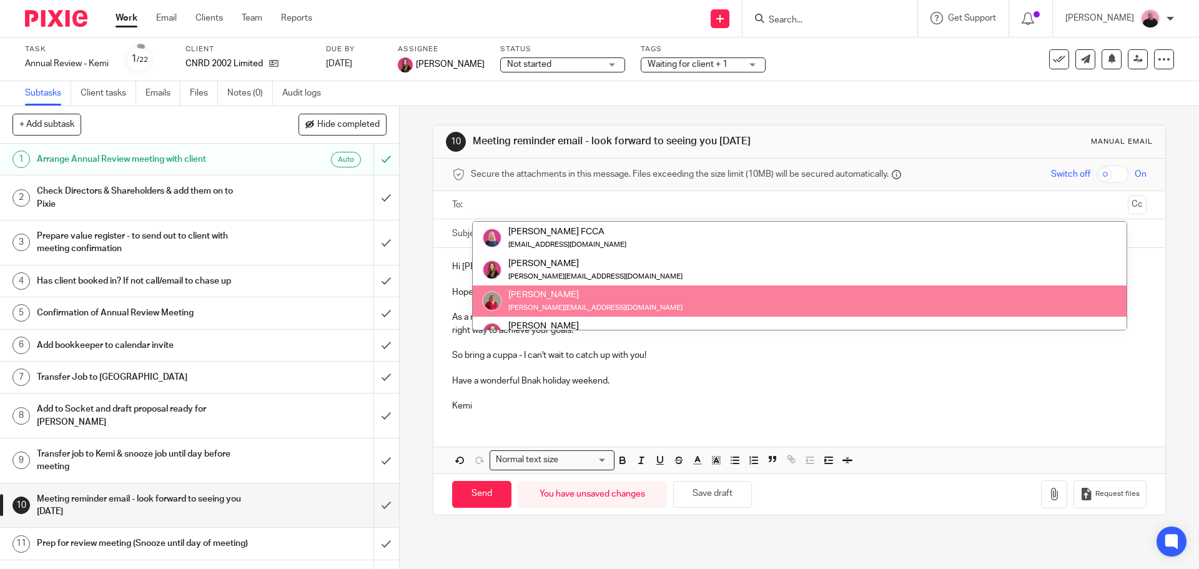
scroll to position [187, 0]
click at [703, 398] on p at bounding box center [799, 393] width 694 height 12
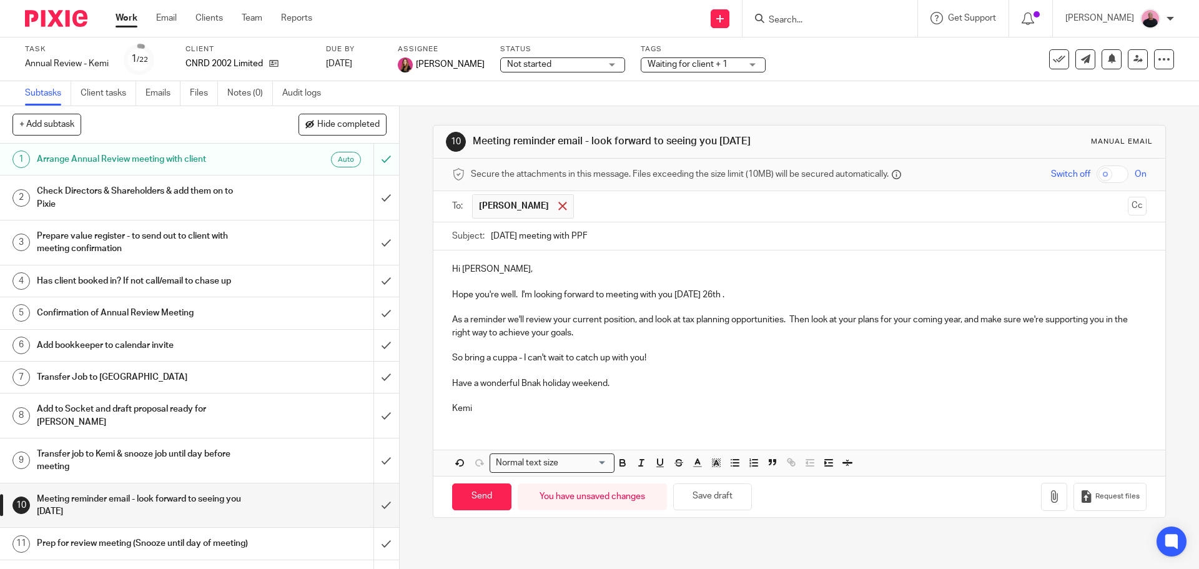
click at [558, 206] on span at bounding box center [562, 206] width 8 height 8
click at [528, 205] on input "text" at bounding box center [798, 205] width 647 height 14
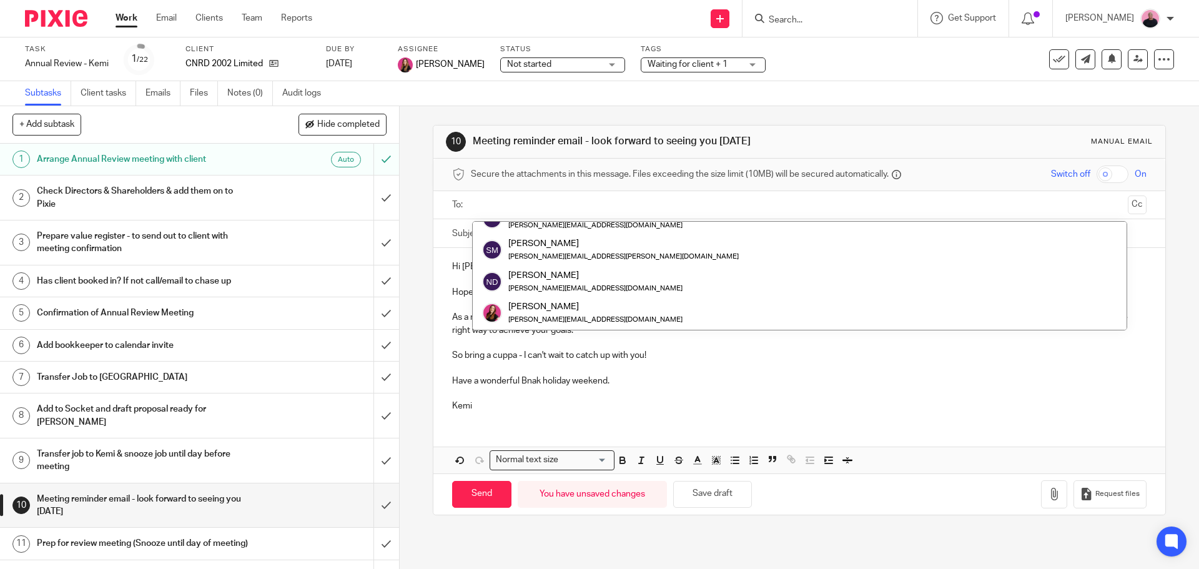
scroll to position [0, 0]
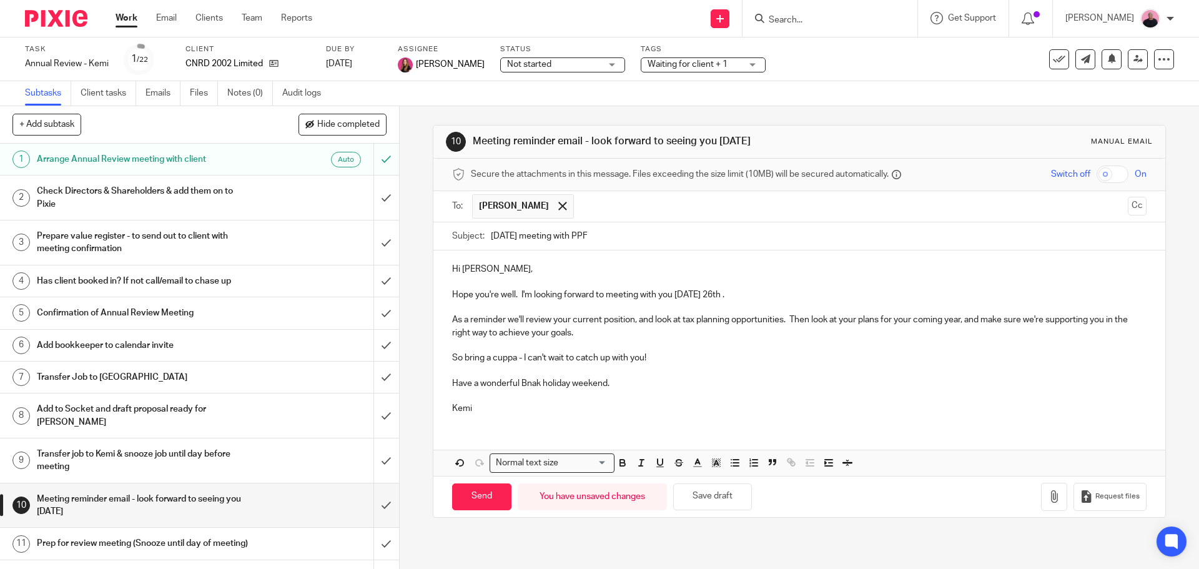
drag, startPoint x: 818, startPoint y: 410, endPoint x: 811, endPoint y: 377, distance: 33.9
click at [818, 409] on p "Kemi" at bounding box center [799, 408] width 694 height 12
click at [470, 496] on input "Send" at bounding box center [481, 496] width 59 height 27
type input "Sent"
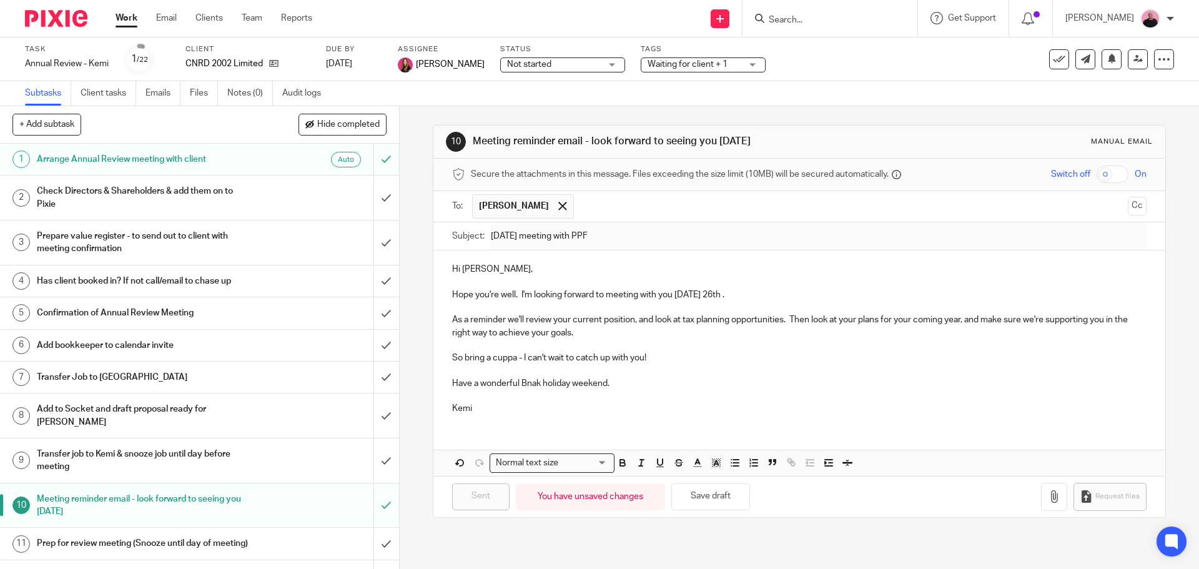
click at [126, 22] on link "Work" at bounding box center [127, 18] width 22 height 12
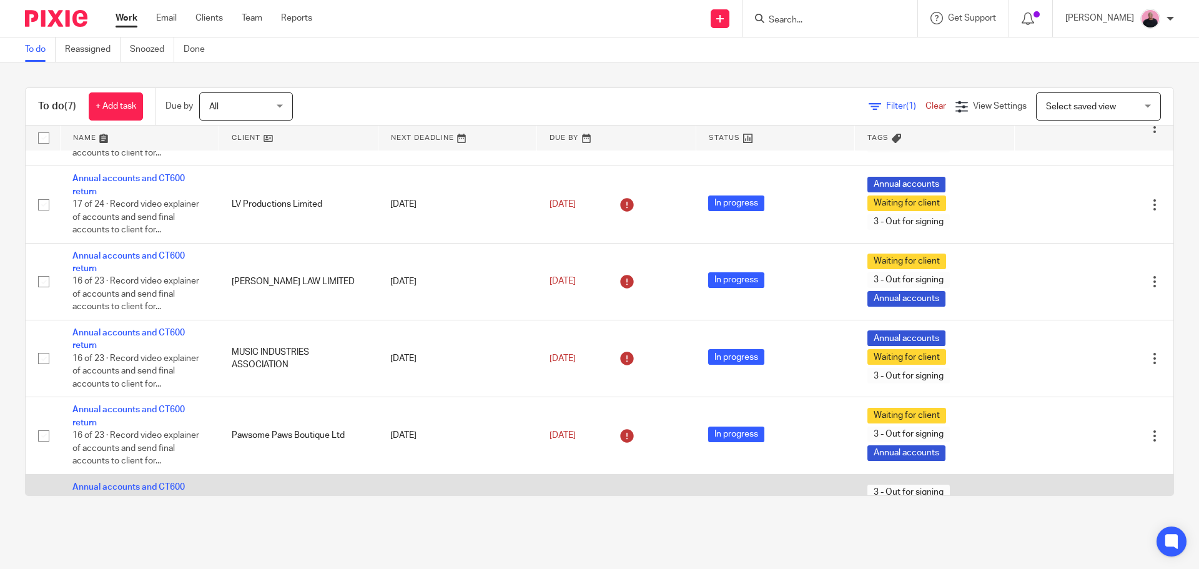
scroll to position [182, 0]
